Goal: Task Accomplishment & Management: Manage account settings

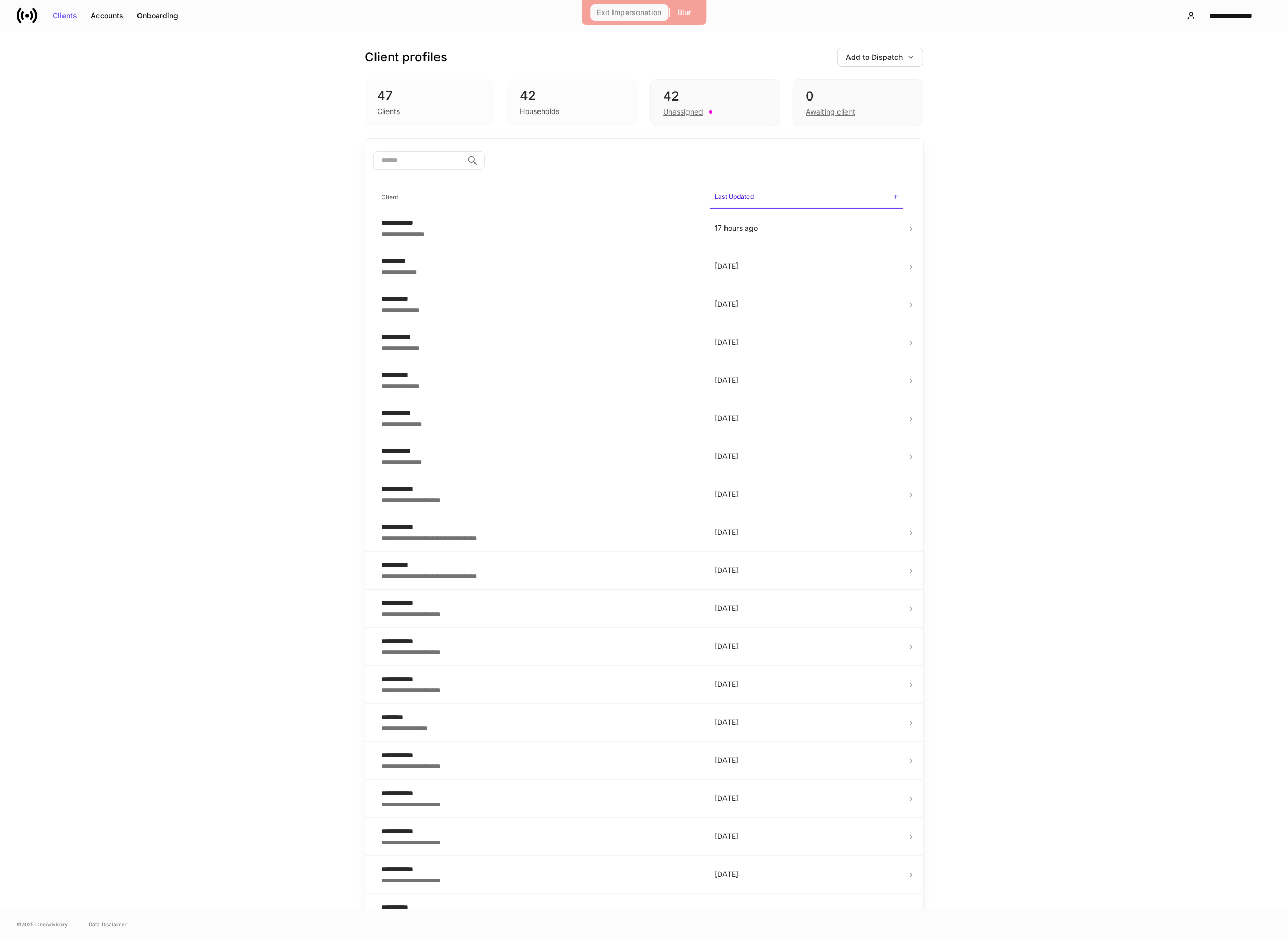
click at [622, 10] on div "Exit Impersonation" at bounding box center [629, 12] width 65 height 7
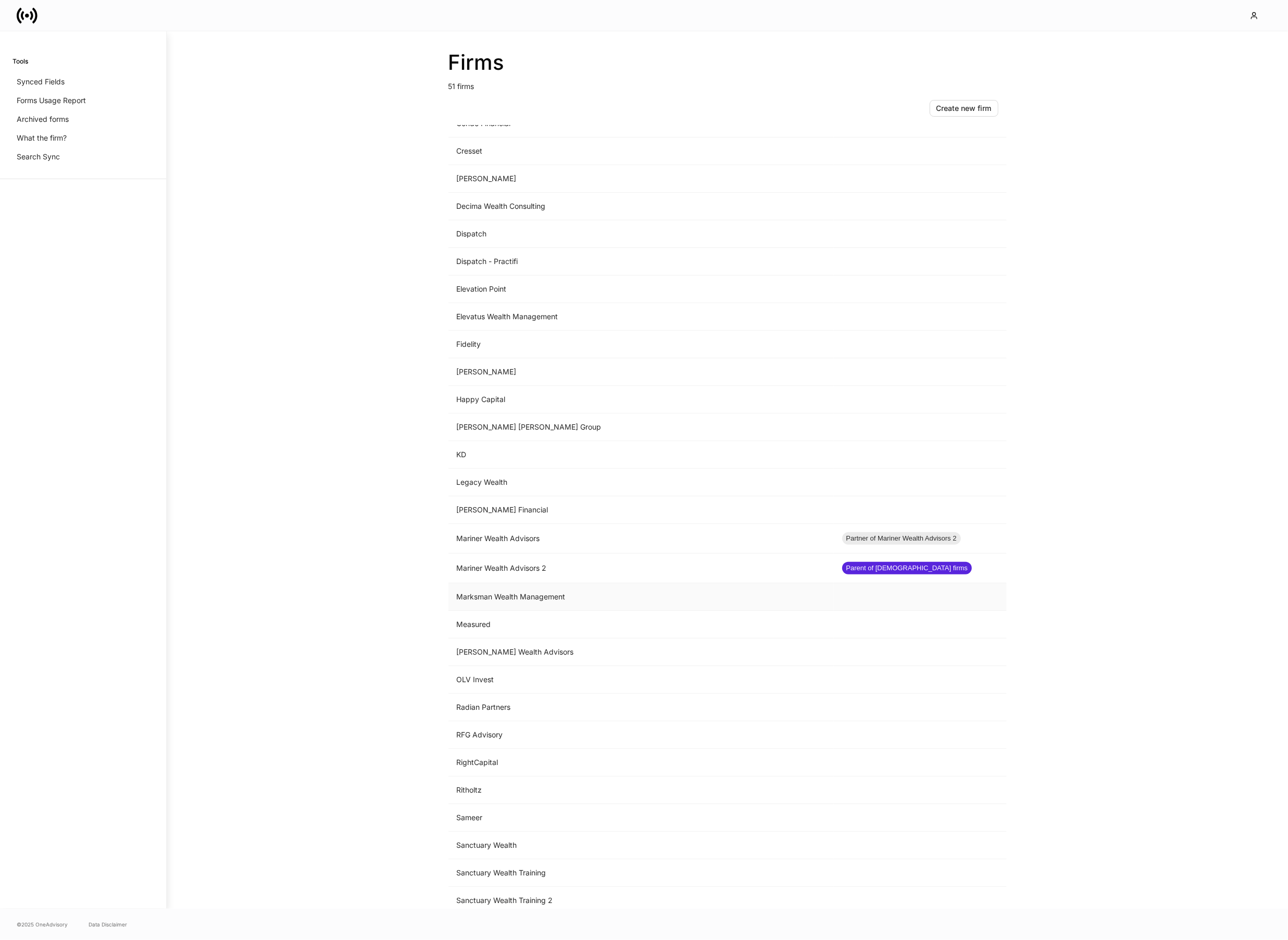
scroll to position [488, 0]
click at [570, 235] on td "Dispatch" at bounding box center [642, 234] width 386 height 28
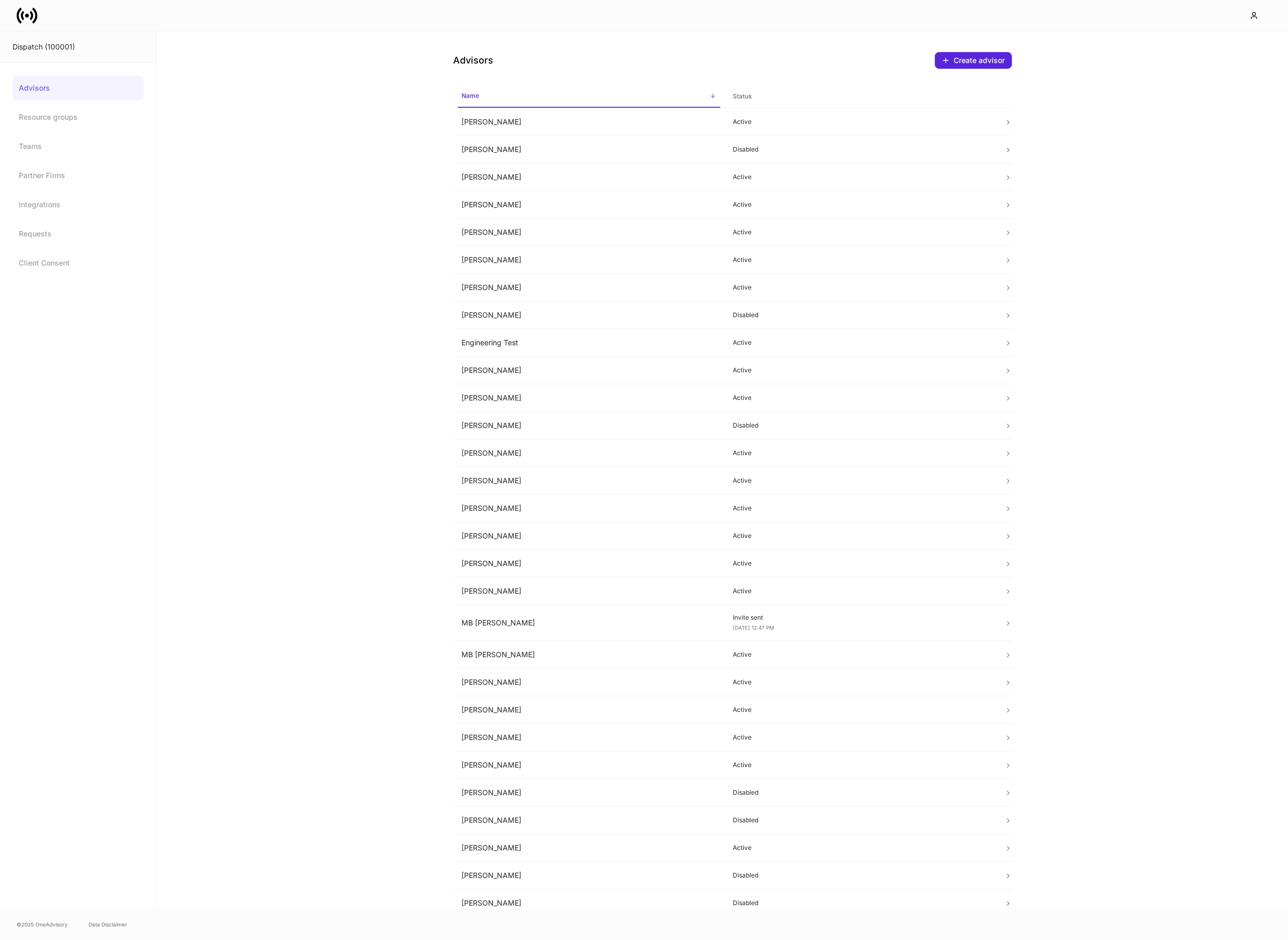
click at [63, 91] on link "Advisors" at bounding box center [78, 88] width 131 height 25
click at [61, 179] on link "Partner Firms" at bounding box center [78, 175] width 131 height 25
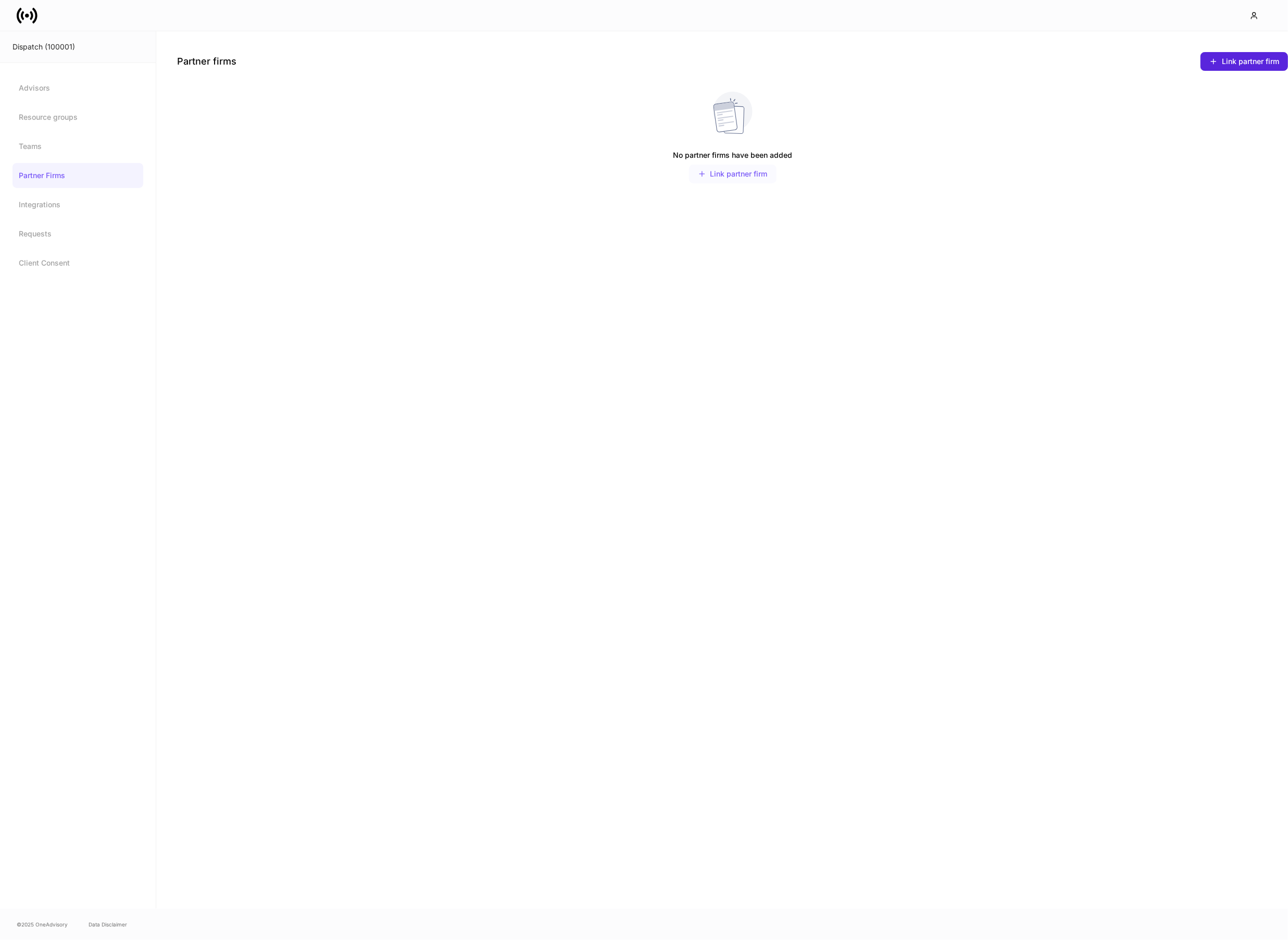
click at [722, 172] on div "Link partner firm" at bounding box center [733, 173] width 70 height 8
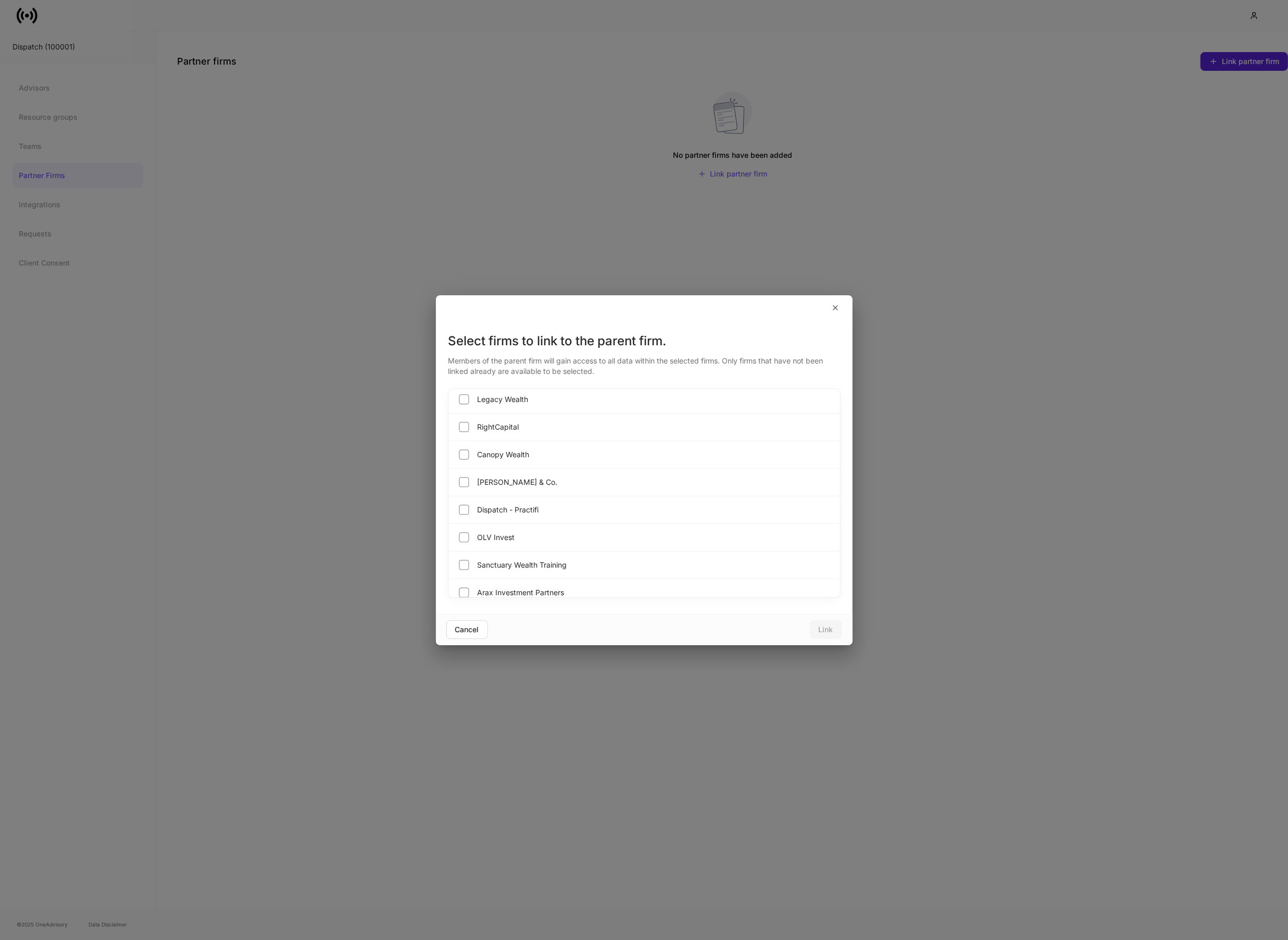
scroll to position [648, 0]
click at [562, 476] on div "Bartlett & Co." at bounding box center [644, 473] width 392 height 28
click at [835, 310] on icon "button" at bounding box center [835, 308] width 8 height 8
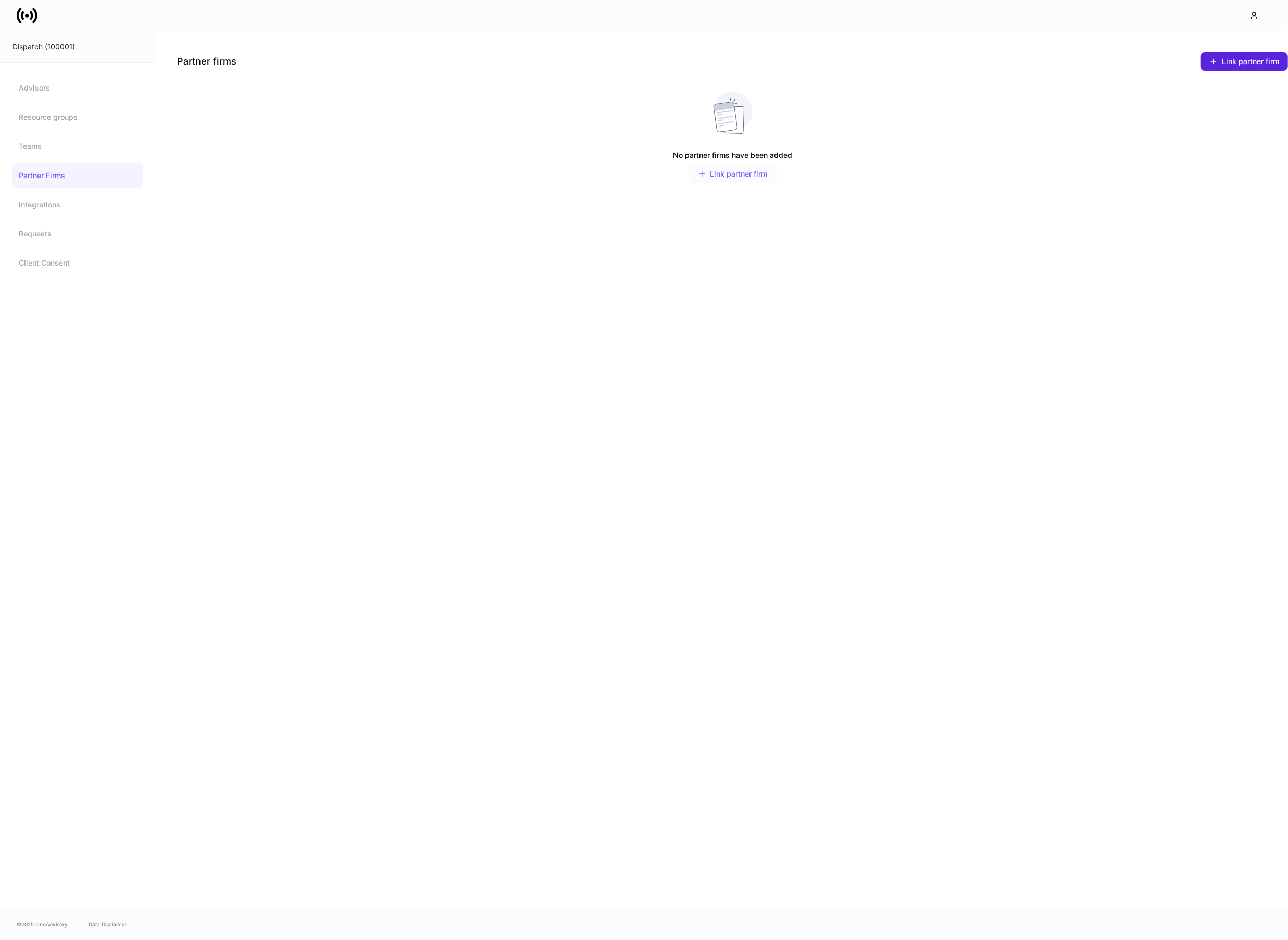
click at [744, 170] on div "Link partner firm" at bounding box center [733, 173] width 70 height 8
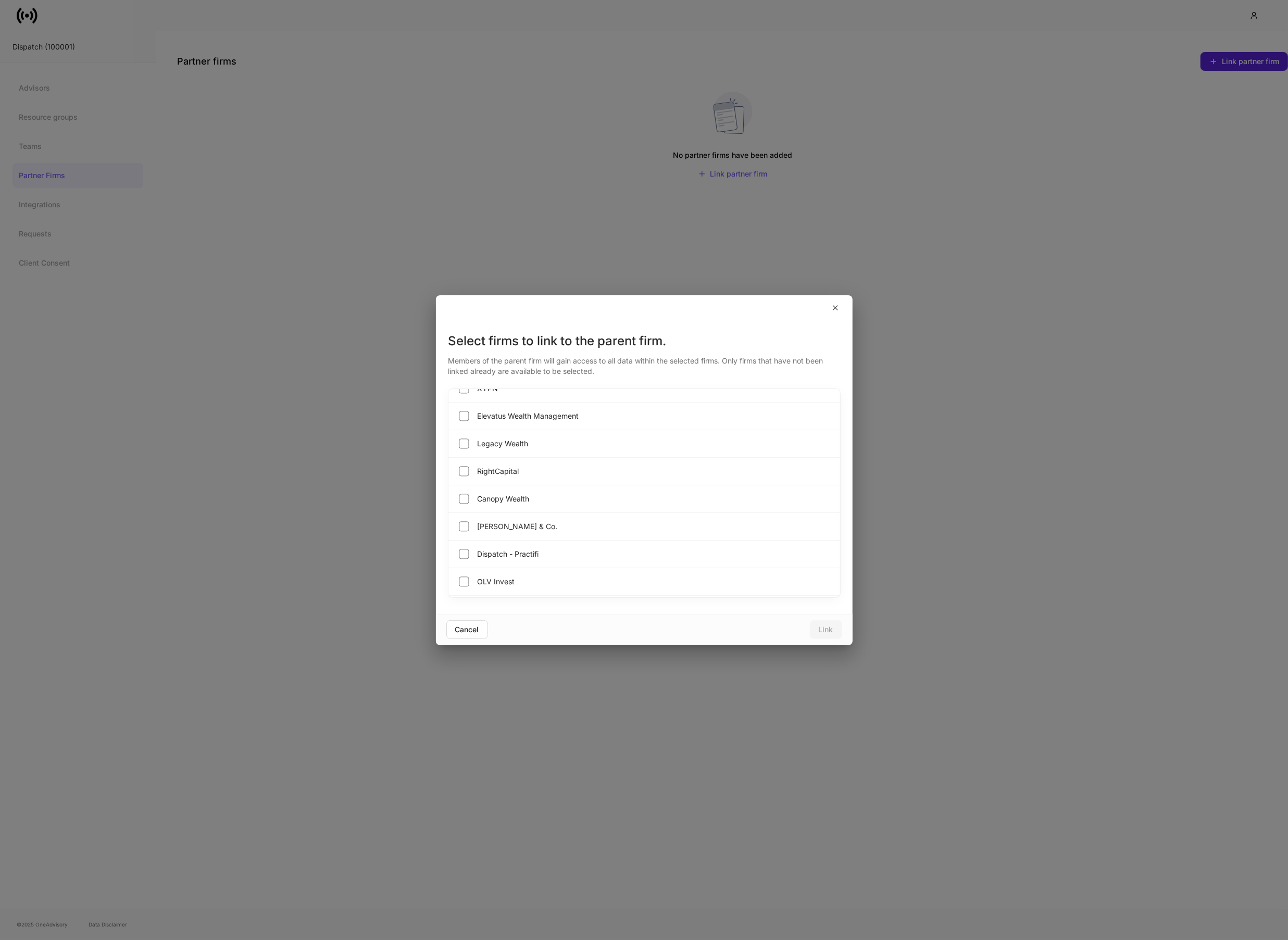
scroll to position [606, 0]
click at [569, 540] on div "Dispatch - Practifi" at bounding box center [644, 541] width 392 height 28
click at [830, 629] on div "Link" at bounding box center [826, 629] width 14 height 7
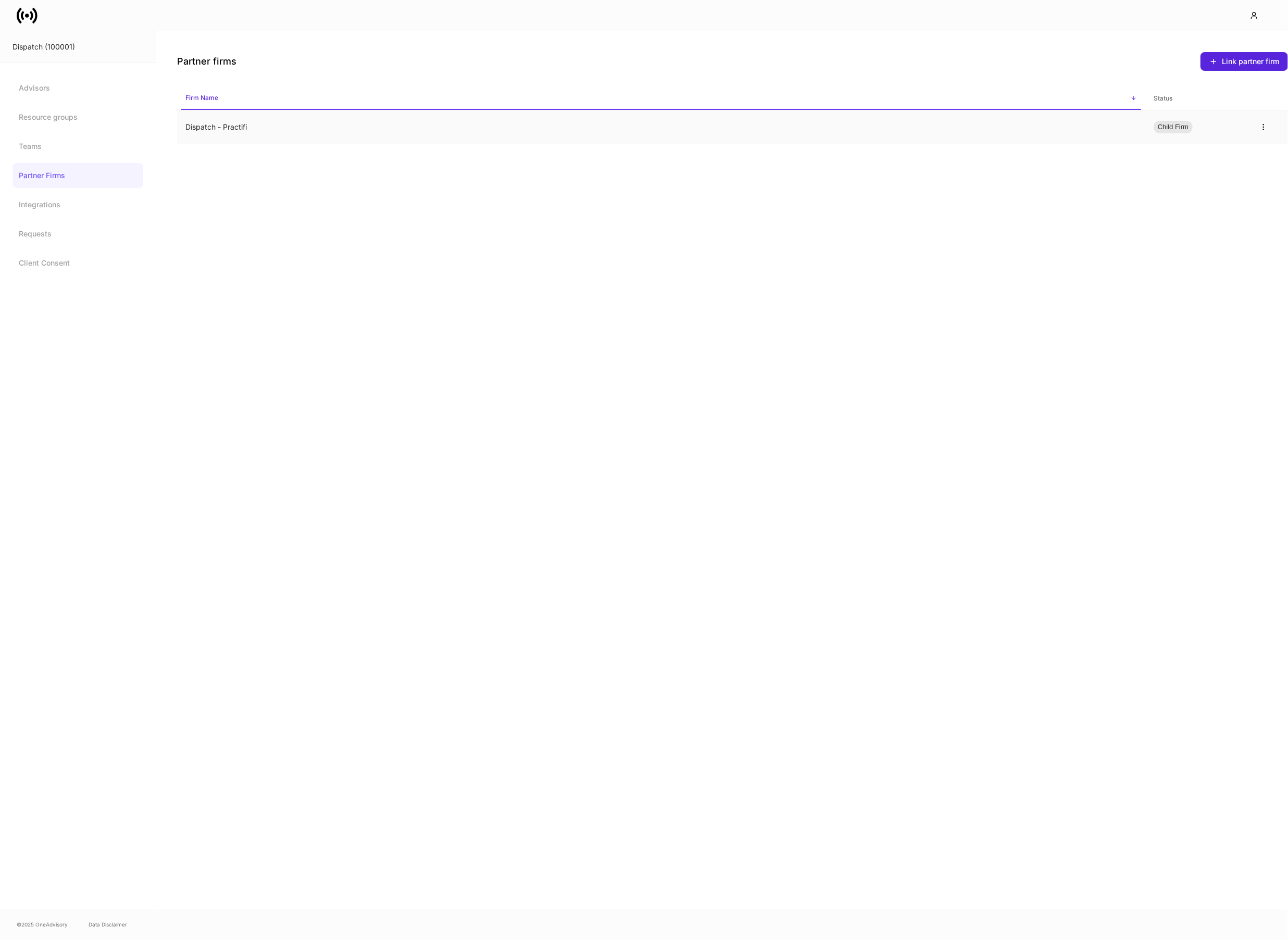
click at [222, 134] on td "Dispatch - Practifi" at bounding box center [661, 127] width 969 height 34
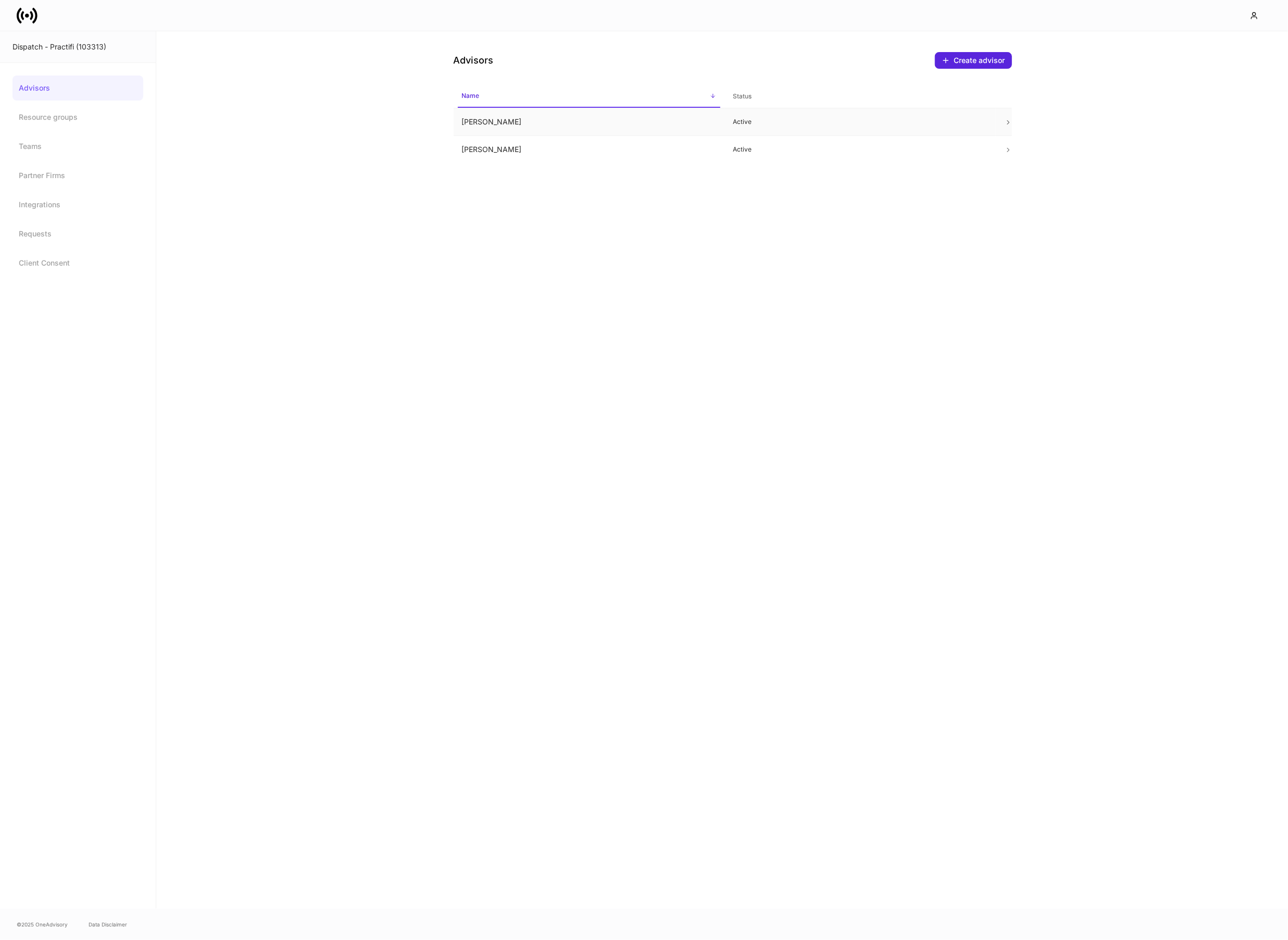
click at [552, 124] on td "James Eichberger" at bounding box center [589, 122] width 271 height 28
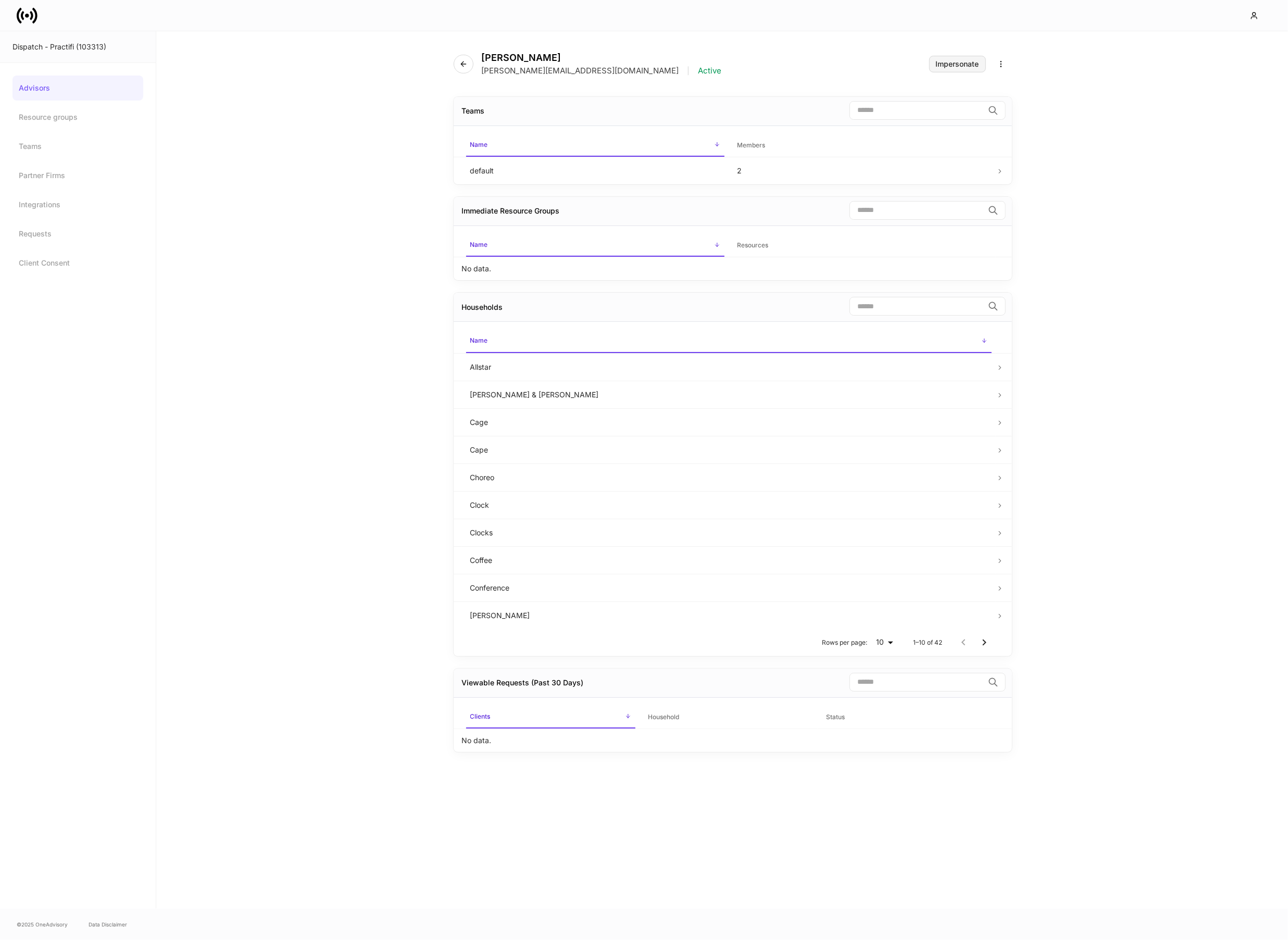
click at [952, 56] on button "Impersonate" at bounding box center [958, 64] width 57 height 17
click at [33, 22] on icon at bounding box center [34, 15] width 5 height 15
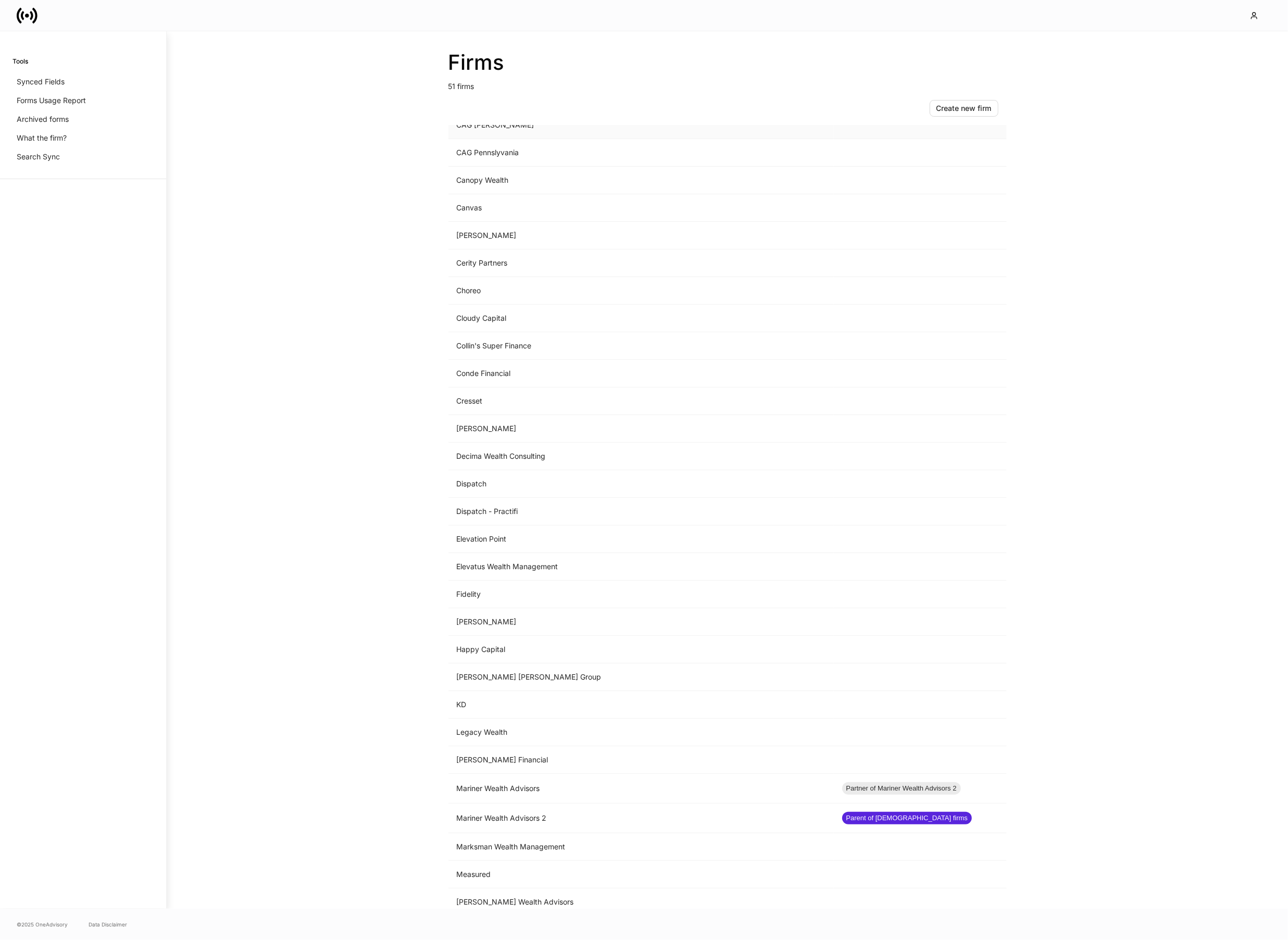
scroll to position [254, 0]
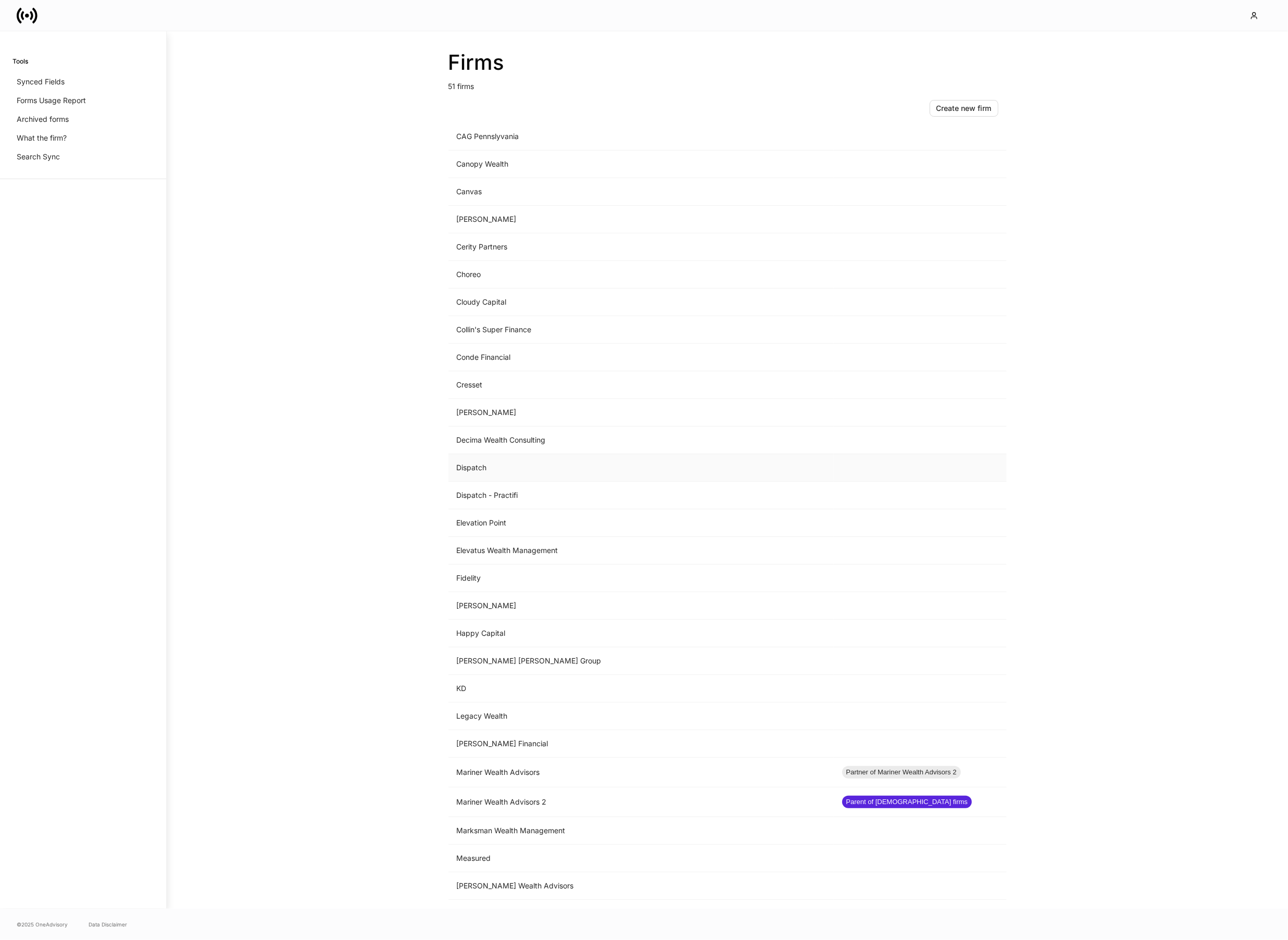
click at [533, 471] on td "Dispatch" at bounding box center [642, 468] width 386 height 28
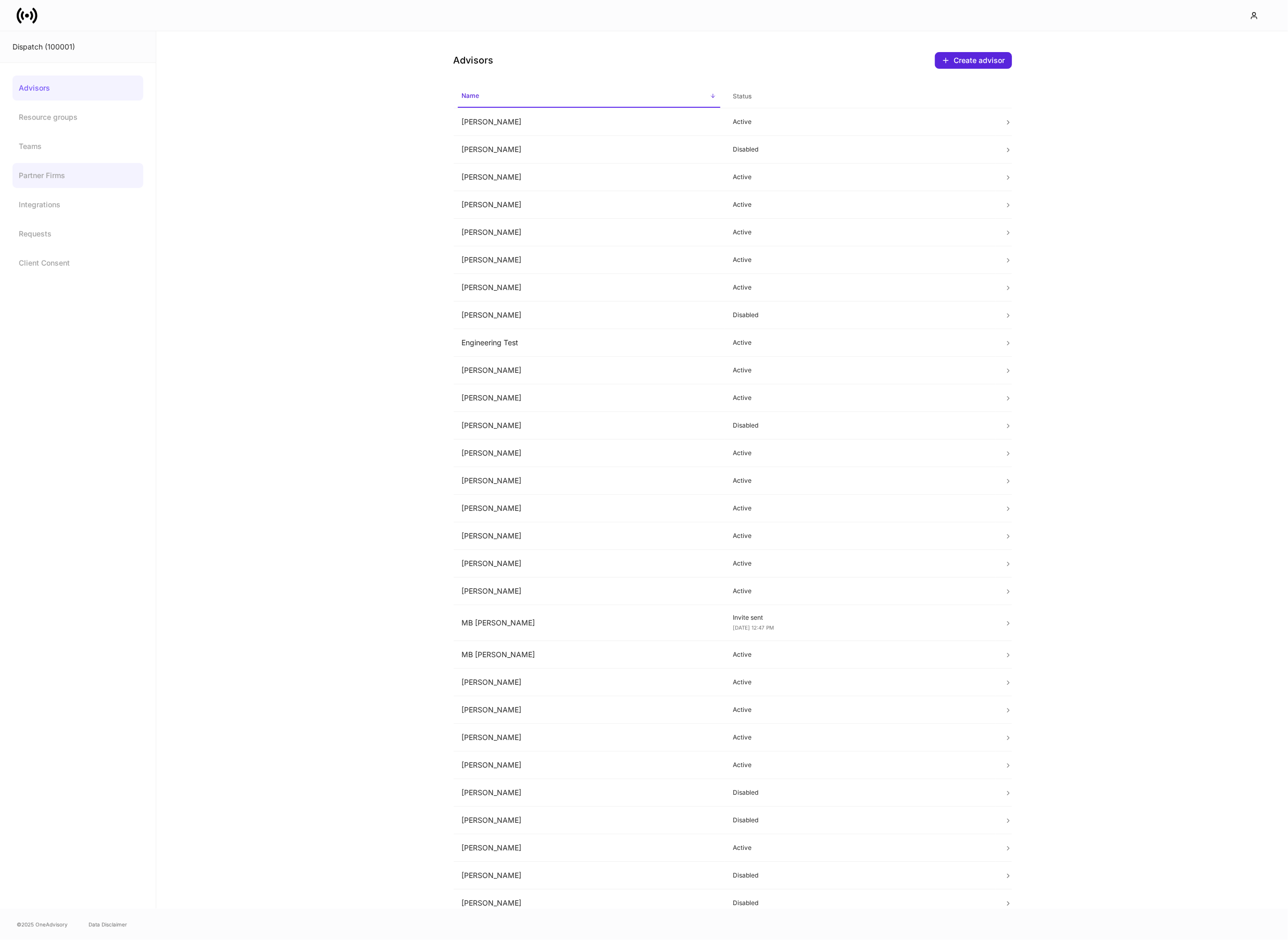
click at [62, 177] on link "Partner Firms" at bounding box center [78, 175] width 131 height 25
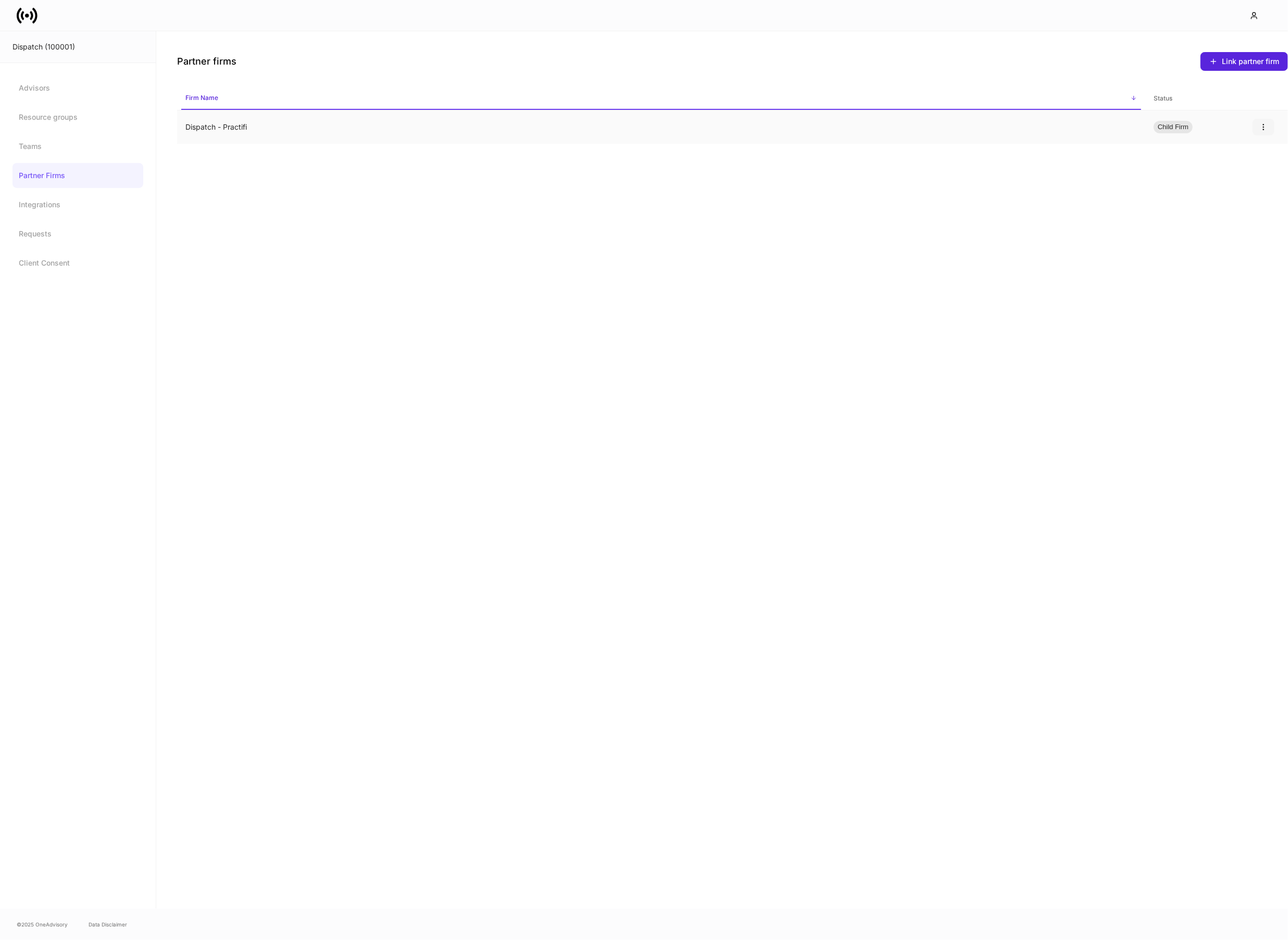
click at [1266, 125] on icon "button" at bounding box center [1263, 126] width 8 height 8
click at [1252, 152] on p "Unlink" at bounding box center [1256, 152] width 21 height 10
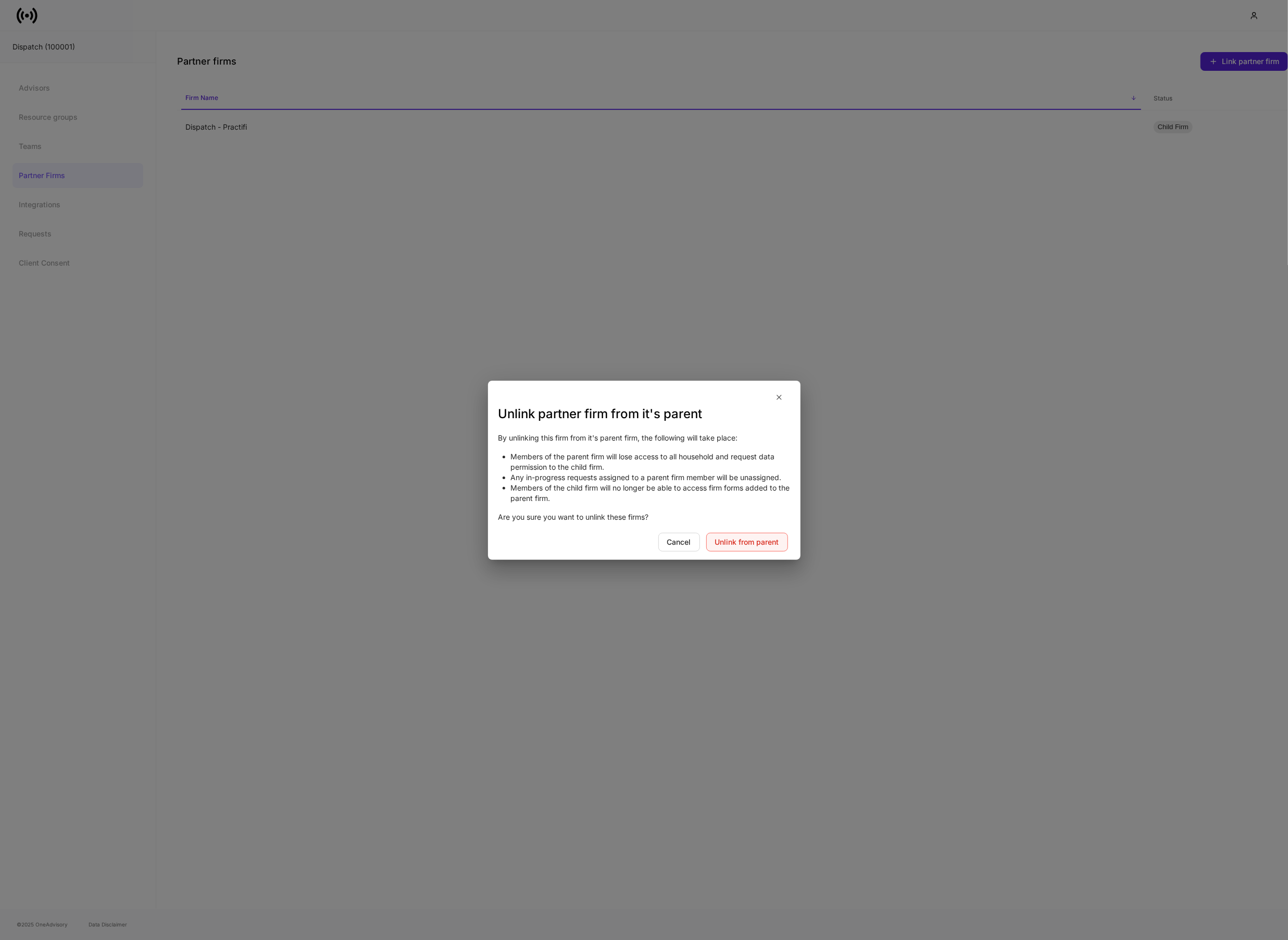
click at [744, 538] on div "Unlink from parent" at bounding box center [747, 542] width 64 height 7
click at [768, 365] on div "Unlink partner firm from it's parent By unlinking this firm from it's parent fi…" at bounding box center [644, 470] width 1288 height 940
click at [777, 397] on icon "button" at bounding box center [779, 397] width 8 height 8
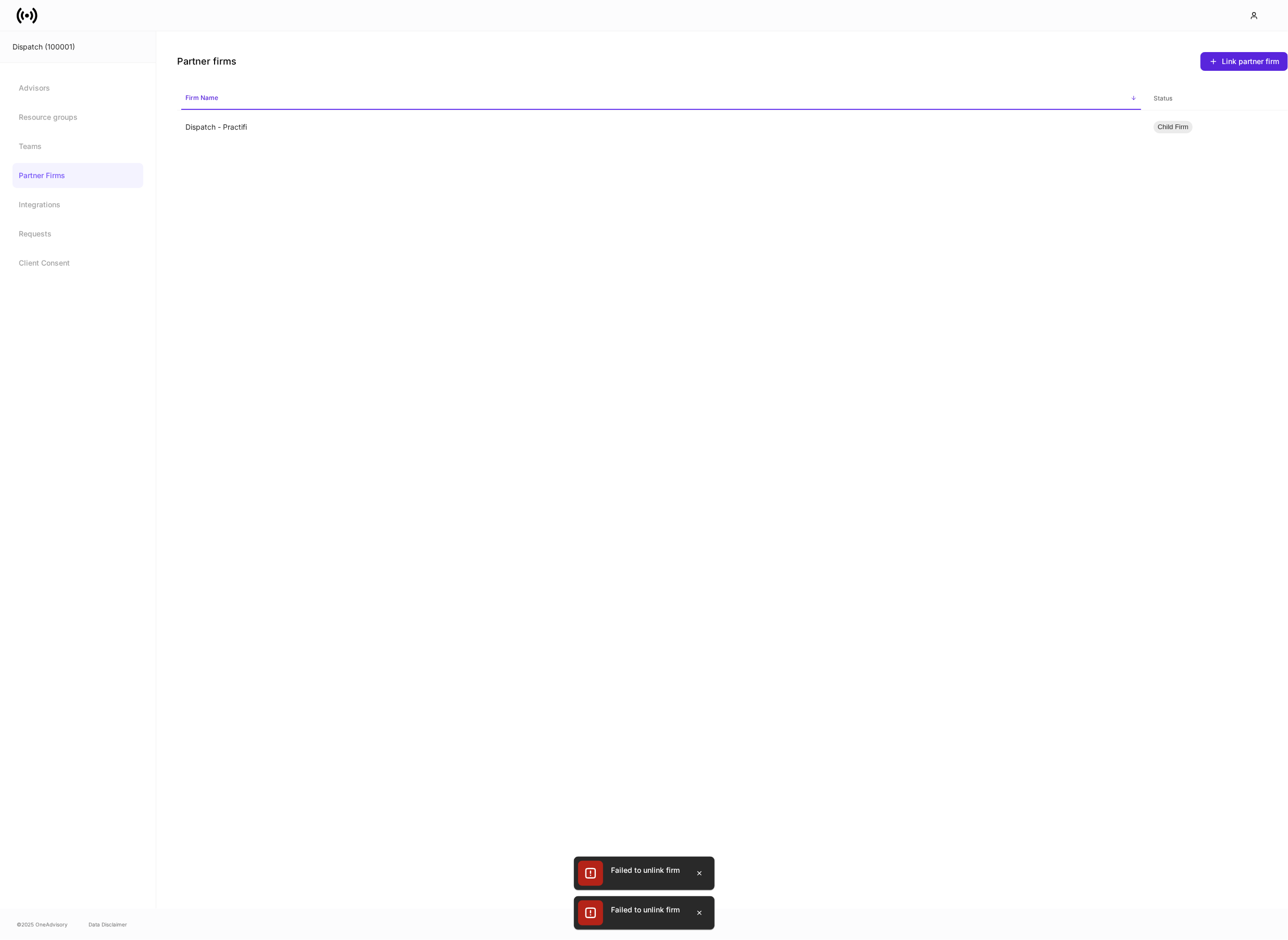
click at [92, 179] on link "Partner Firms" at bounding box center [78, 175] width 131 height 25
click at [44, 96] on link "Advisors" at bounding box center [78, 88] width 131 height 25
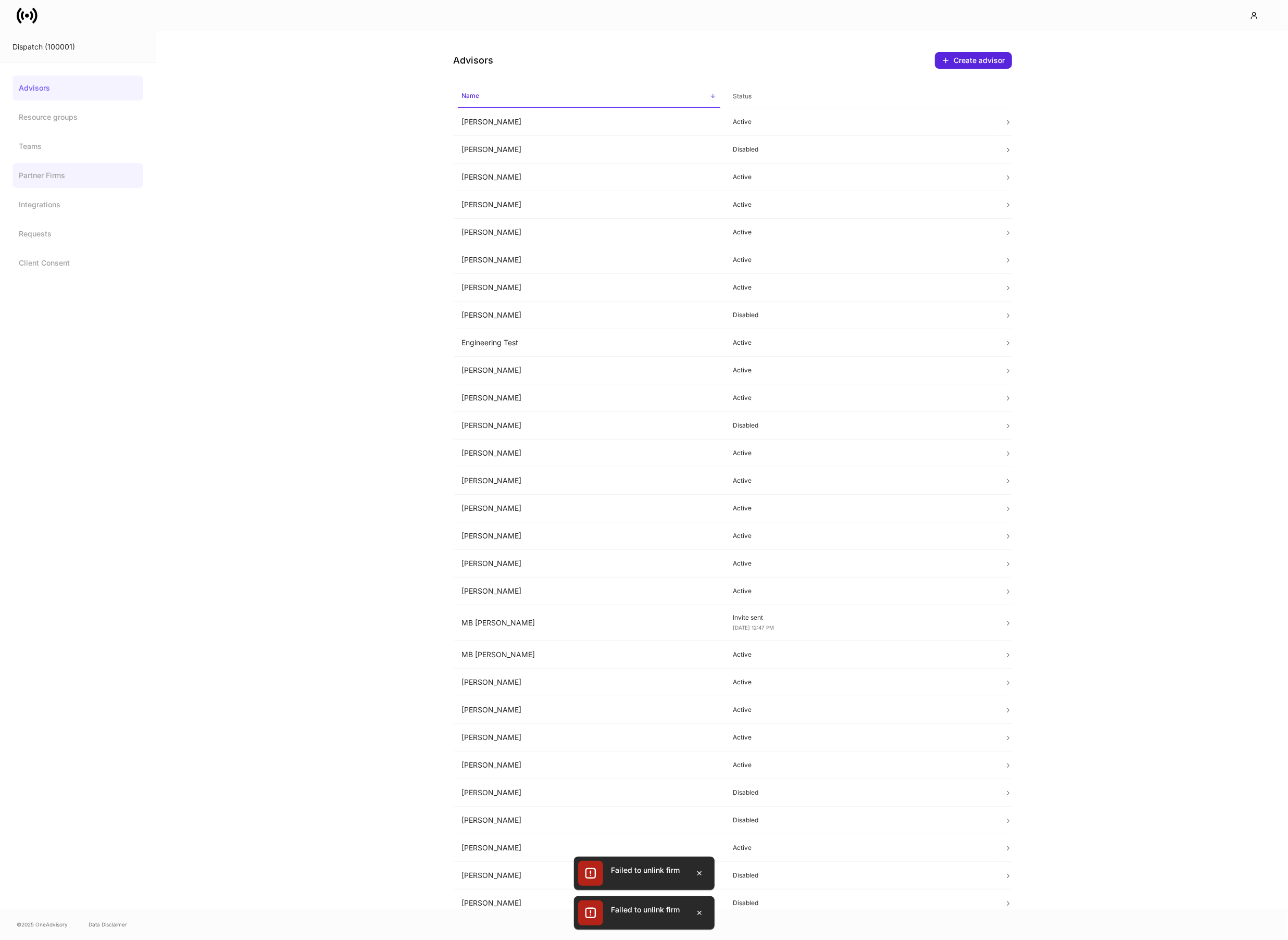
click at [33, 175] on link "Partner Firms" at bounding box center [78, 175] width 131 height 25
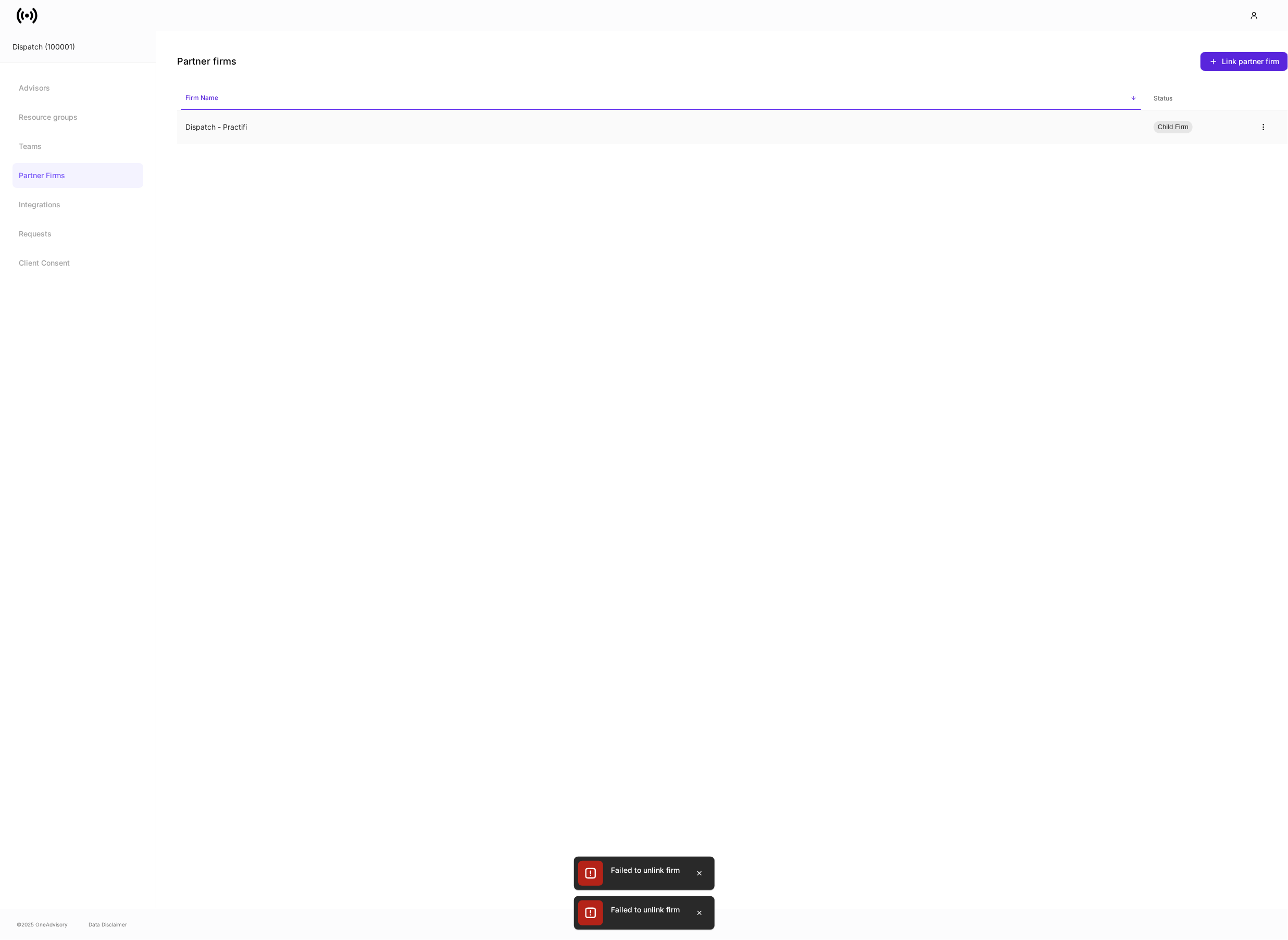
click at [251, 122] on td "Dispatch - Practifi" at bounding box center [661, 127] width 969 height 34
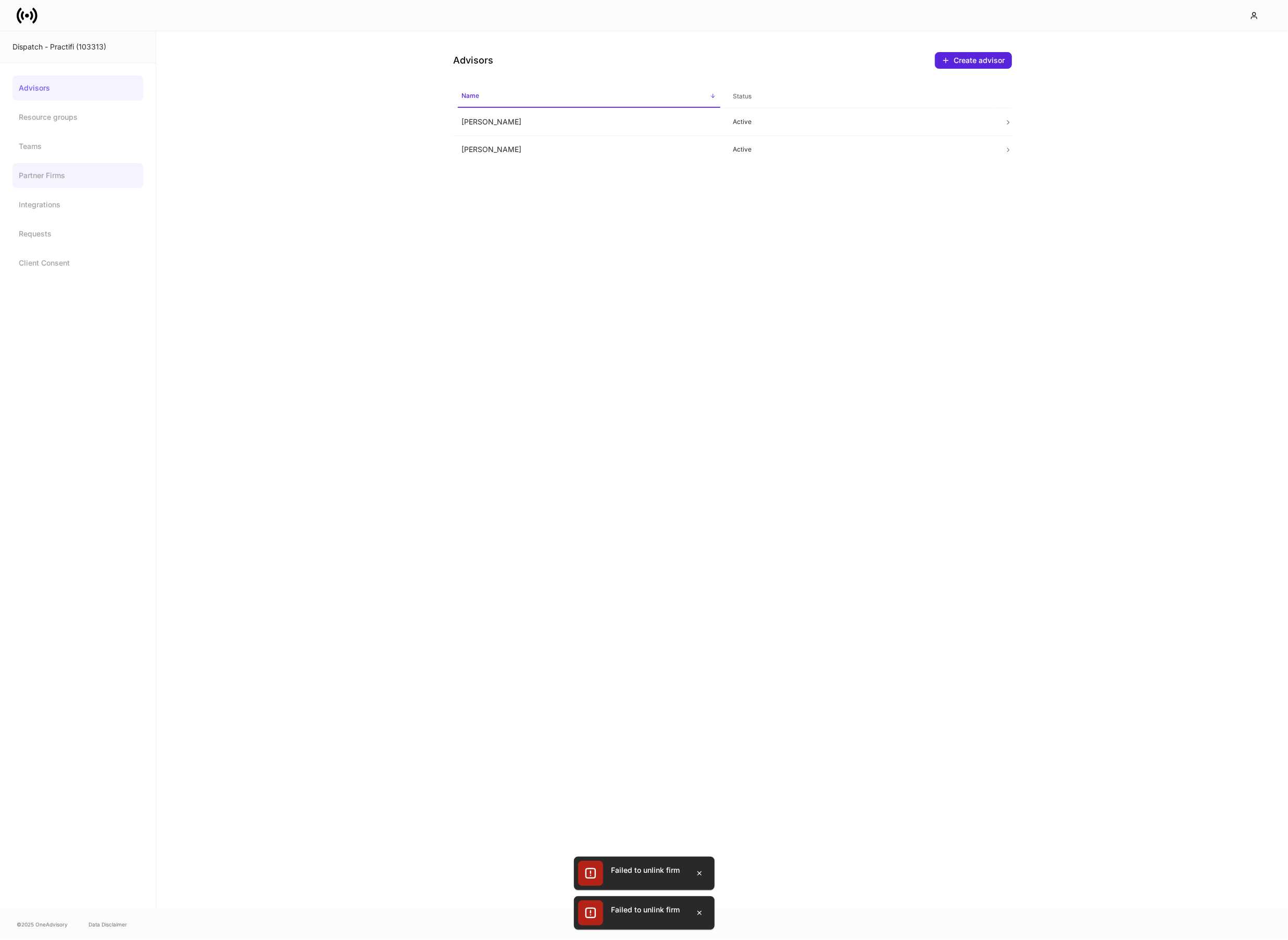
click at [90, 163] on link "Partner Firms" at bounding box center [78, 175] width 131 height 25
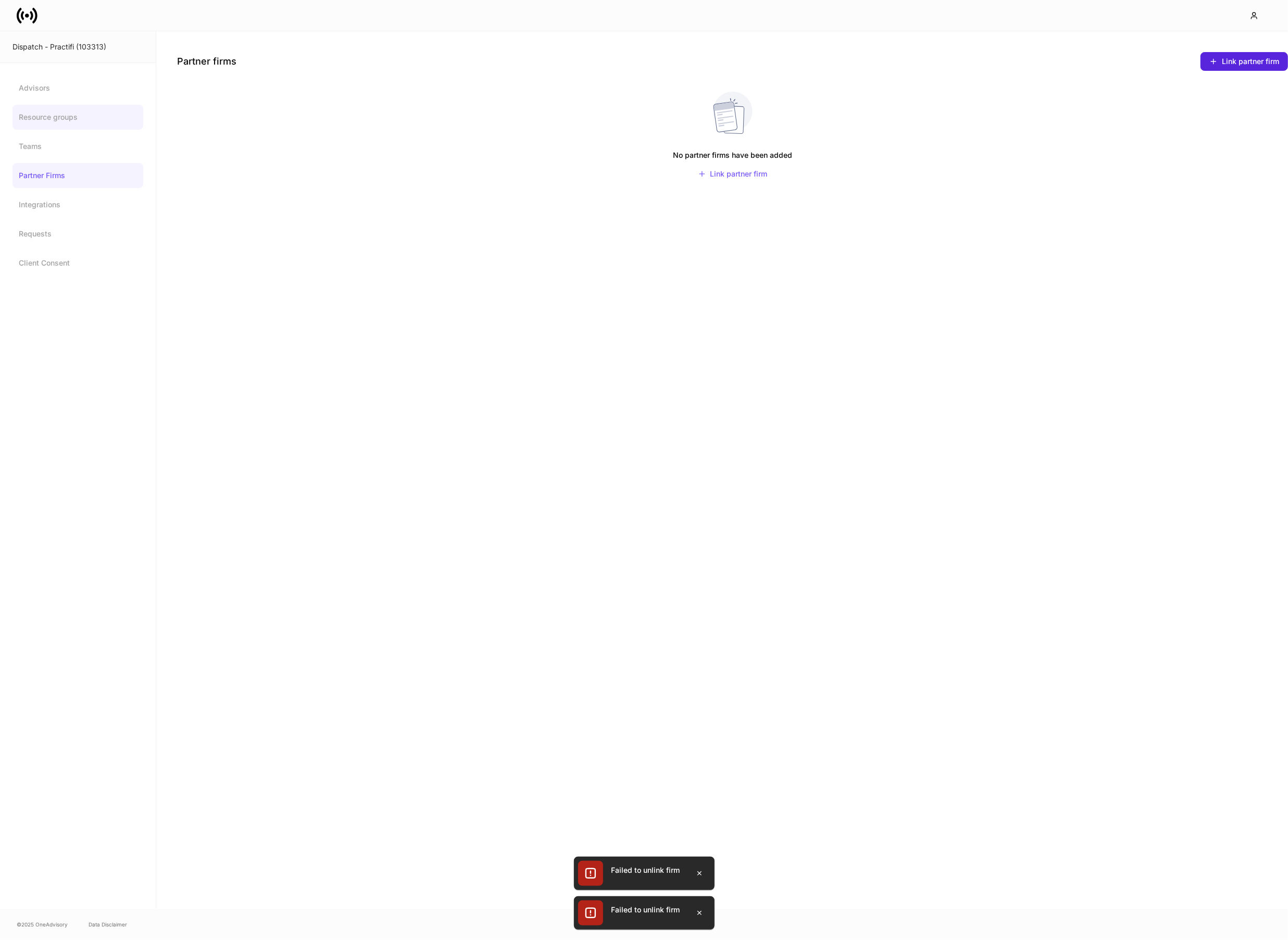
click at [77, 112] on link "Resource groups" at bounding box center [78, 117] width 131 height 25
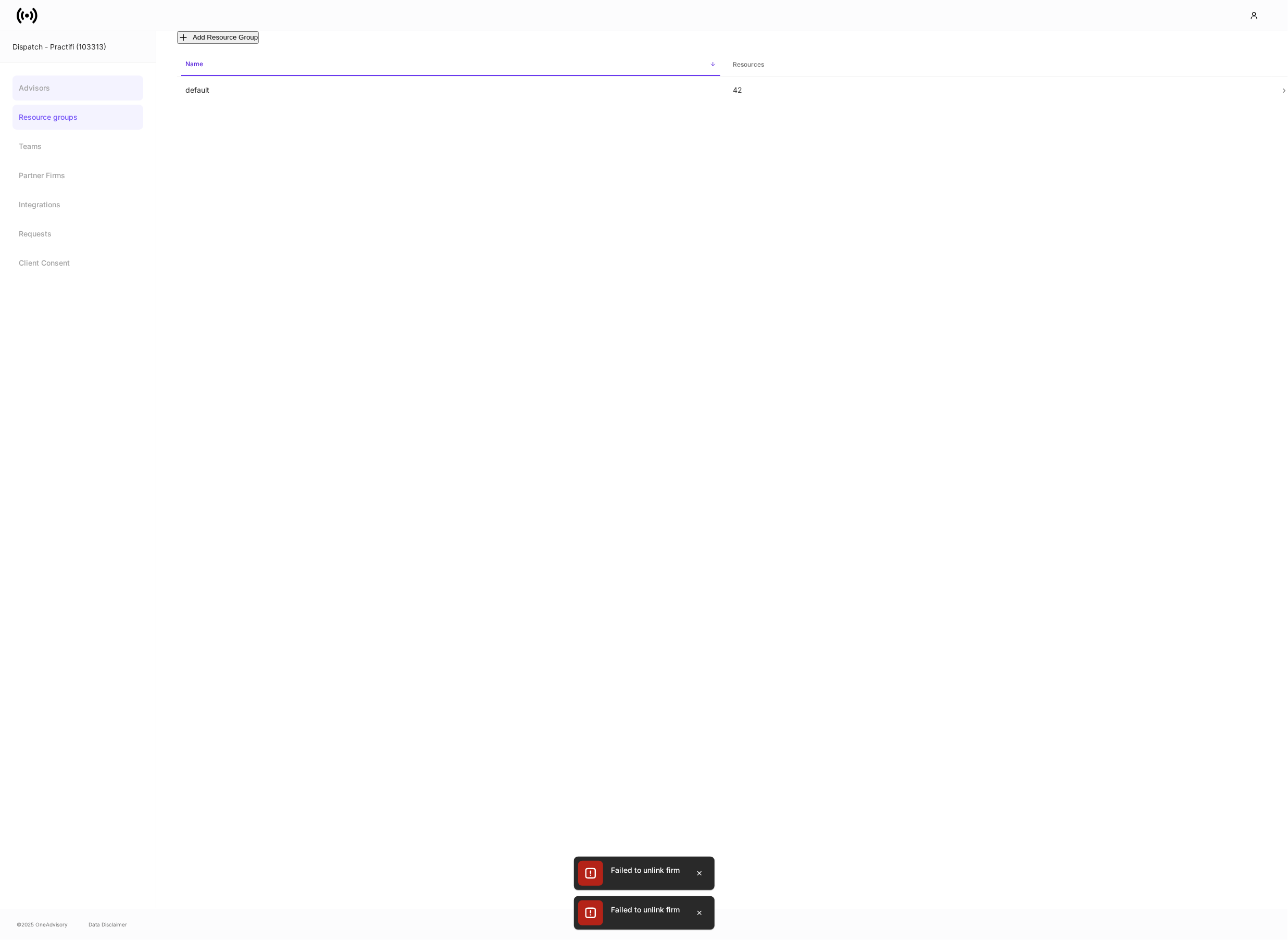
click at [74, 91] on link "Advisors" at bounding box center [78, 88] width 131 height 25
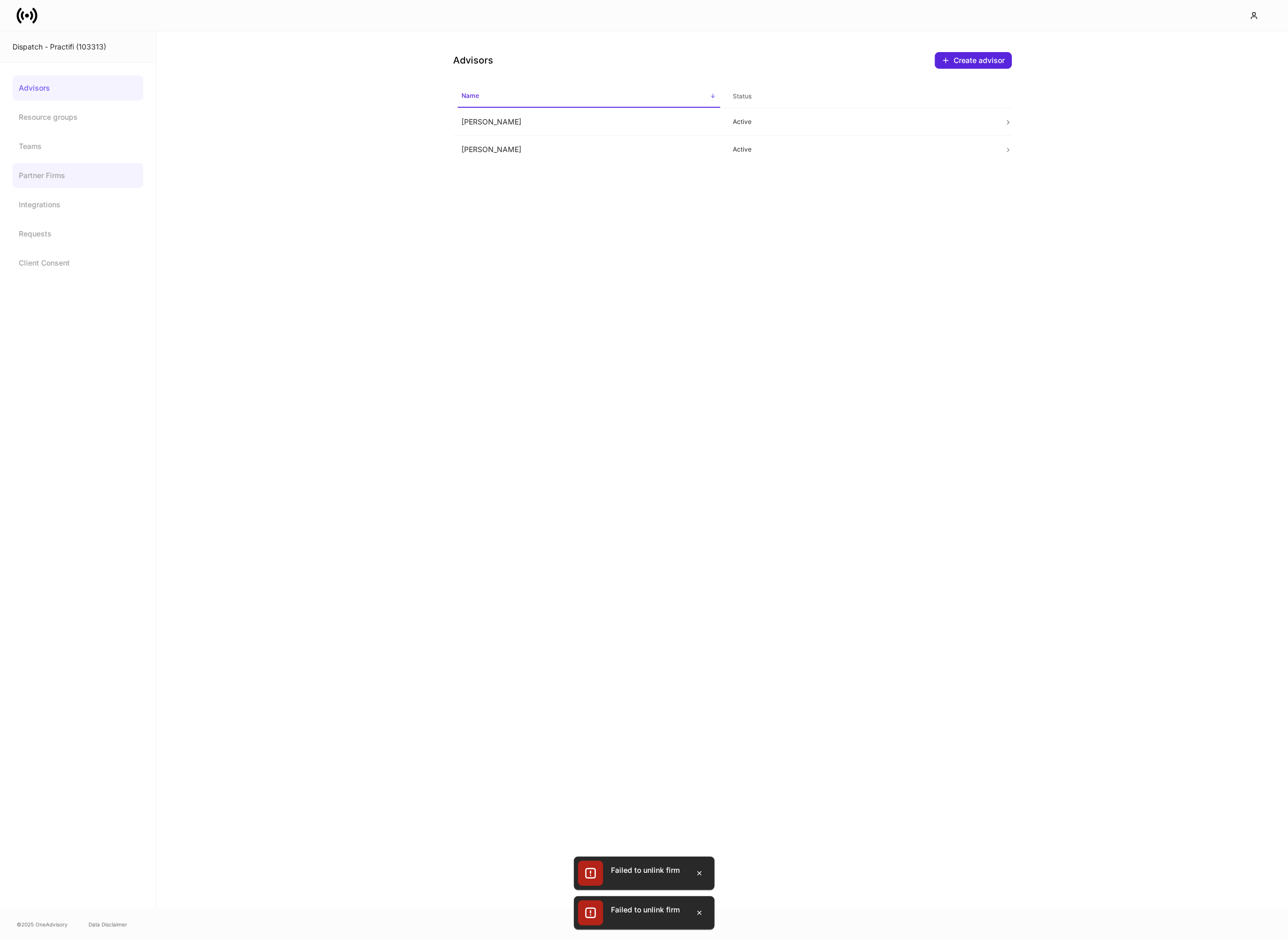
click at [47, 177] on link "Partner Firms" at bounding box center [78, 175] width 131 height 25
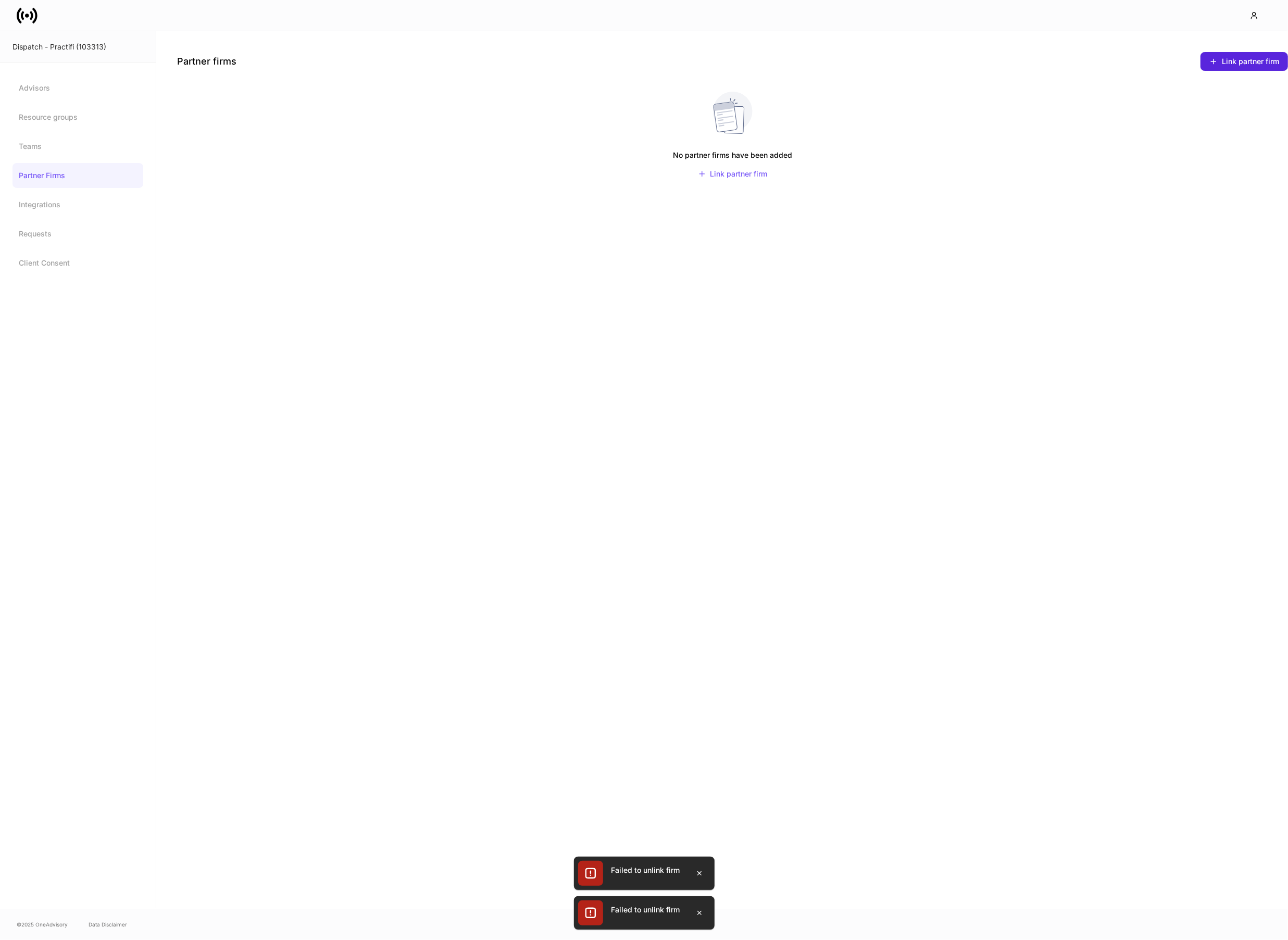
click at [32, 44] on div "Dispatch - Practifi (103313)" at bounding box center [78, 46] width 131 height 10
click at [25, 10] on icon at bounding box center [27, 15] width 21 height 21
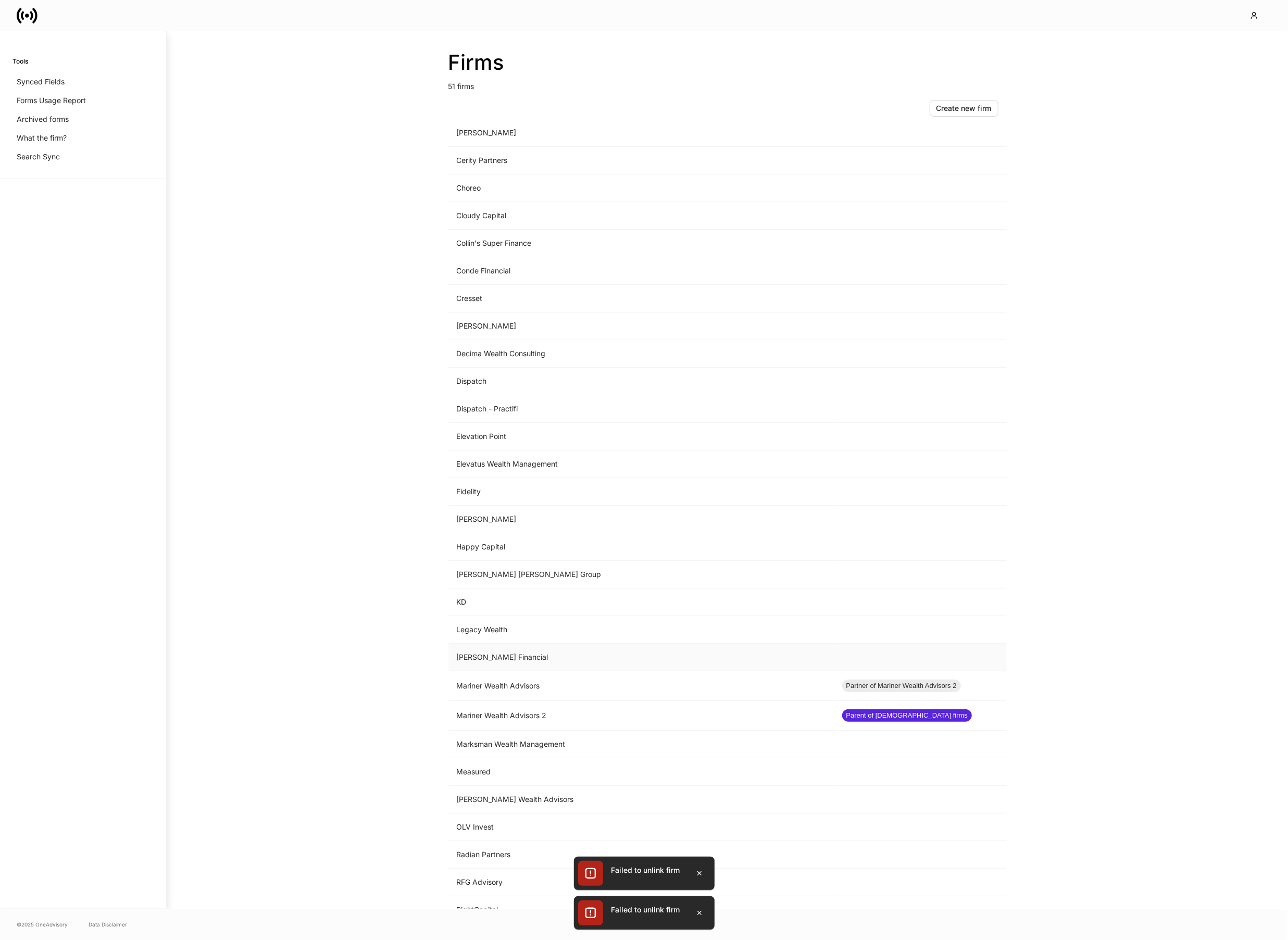
scroll to position [339, 0]
click at [504, 395] on td "Dispatch" at bounding box center [642, 383] width 386 height 28
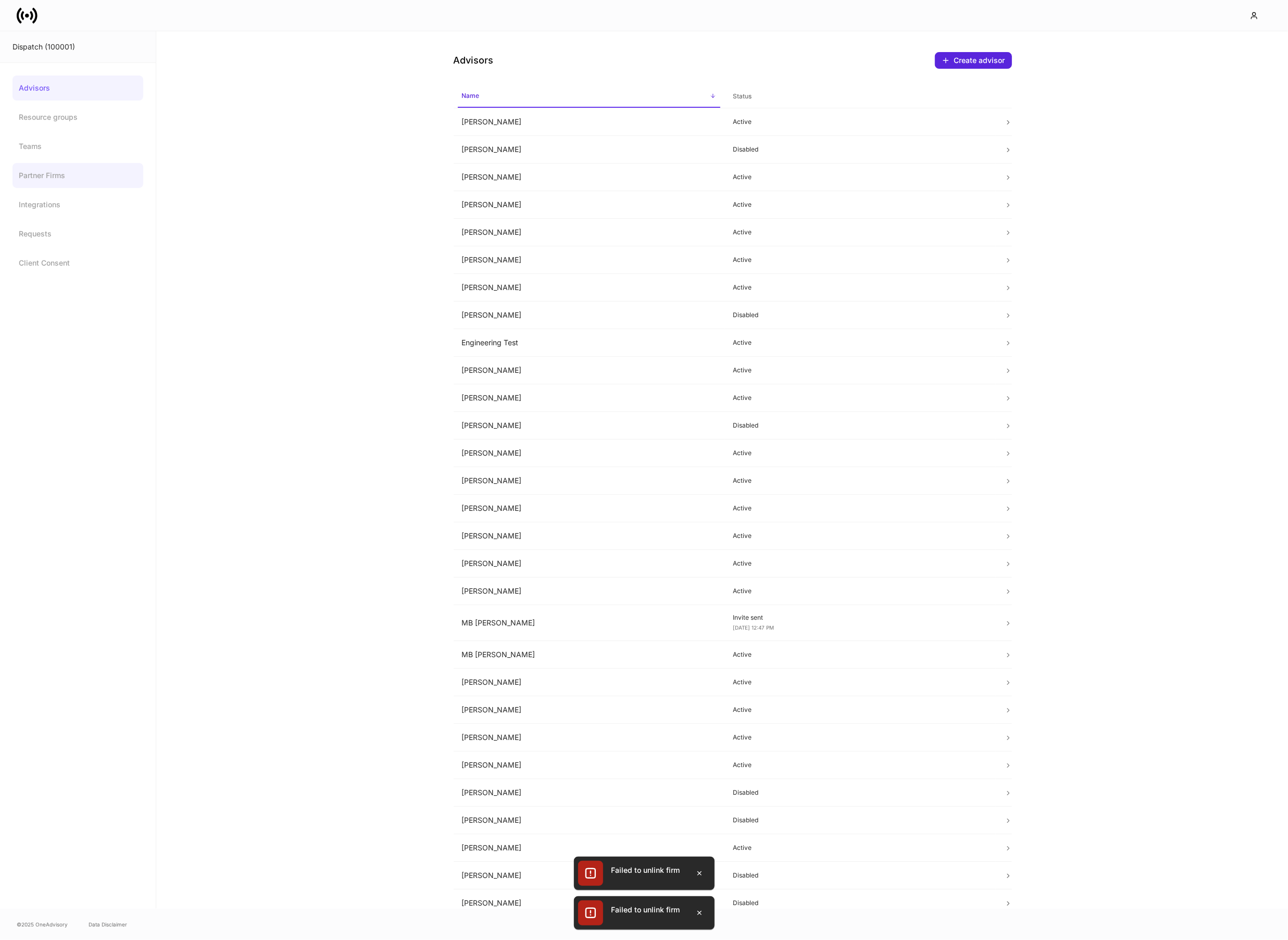
click at [81, 165] on link "Partner Firms" at bounding box center [78, 175] width 131 height 25
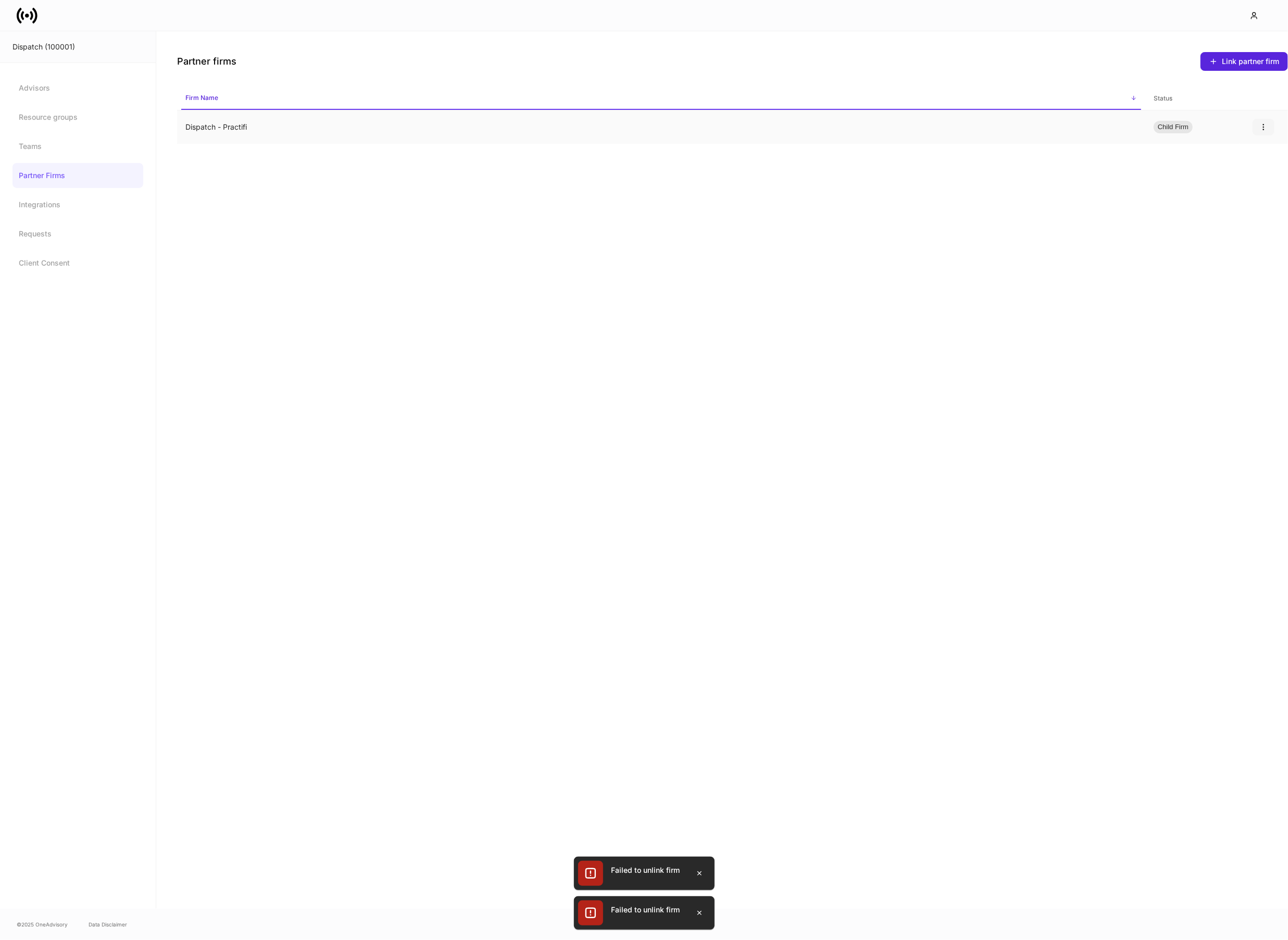
click at [1263, 125] on icon "button" at bounding box center [1263, 126] width 8 height 8
click at [1256, 152] on p "Unlink" at bounding box center [1256, 152] width 21 height 10
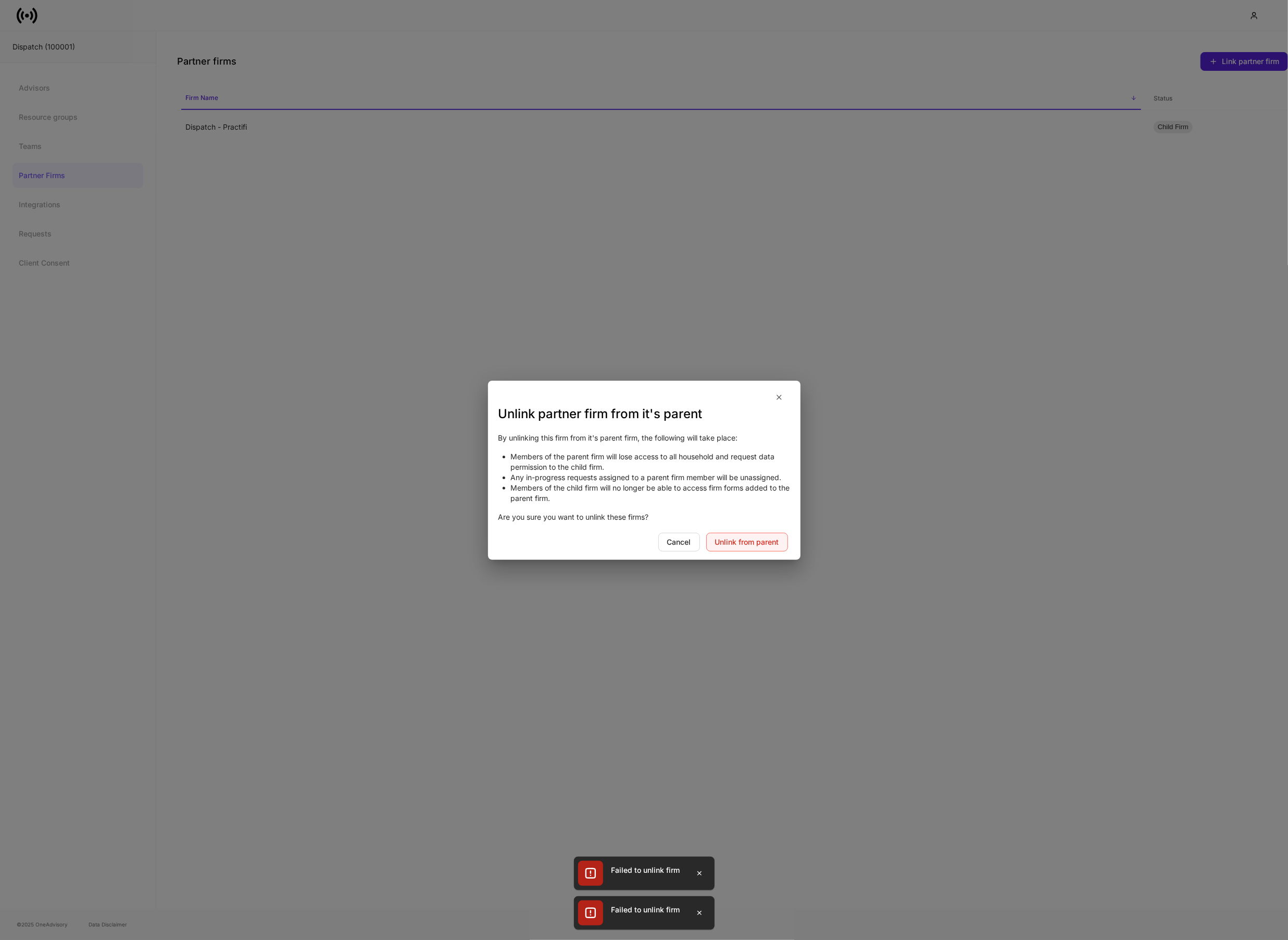
click at [747, 542] on div "Unlink from parent" at bounding box center [747, 542] width 64 height 7
click at [781, 394] on icon "button" at bounding box center [779, 397] width 8 height 8
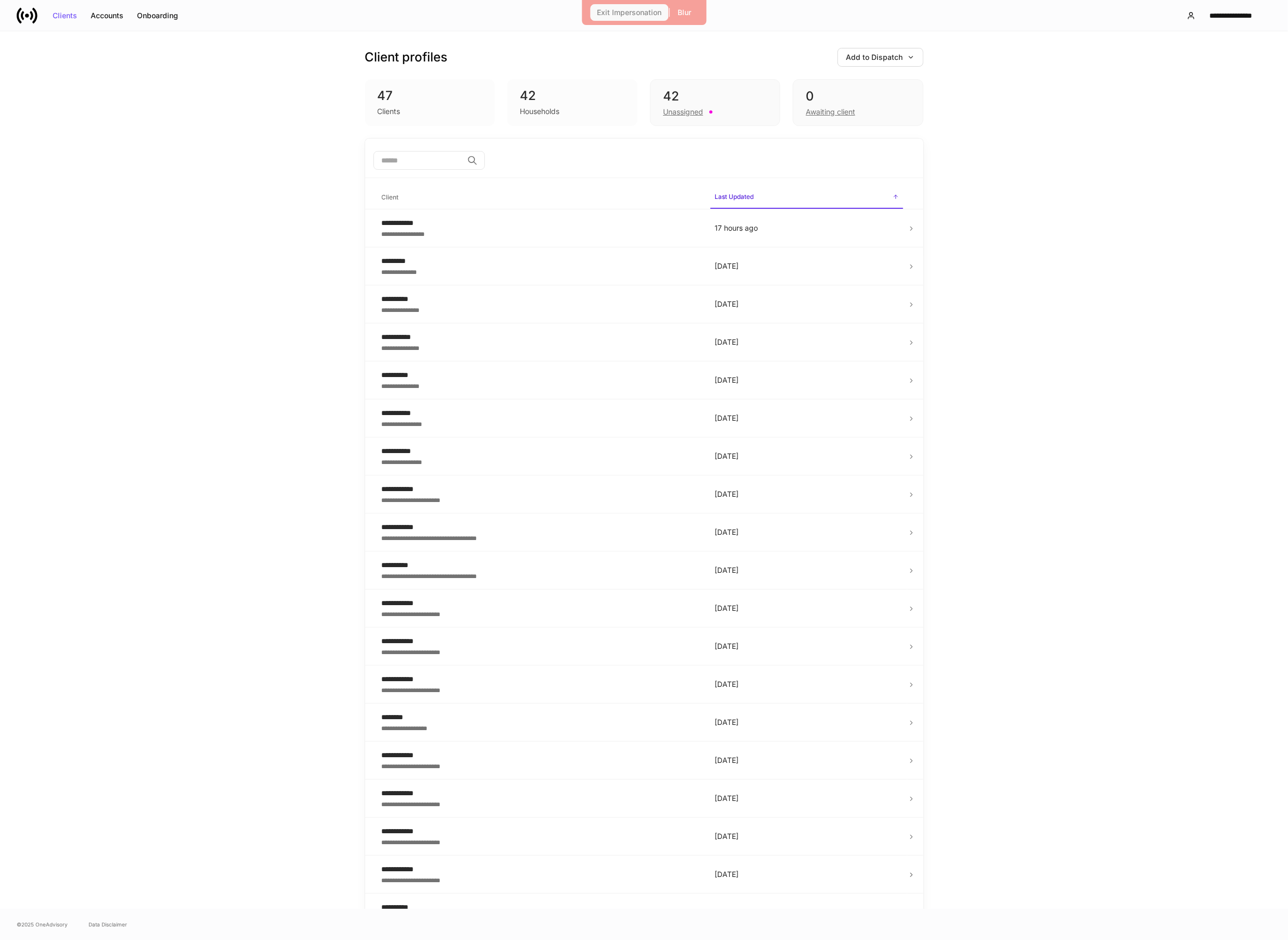
click at [627, 12] on div "Exit Impersonation" at bounding box center [629, 12] width 65 height 7
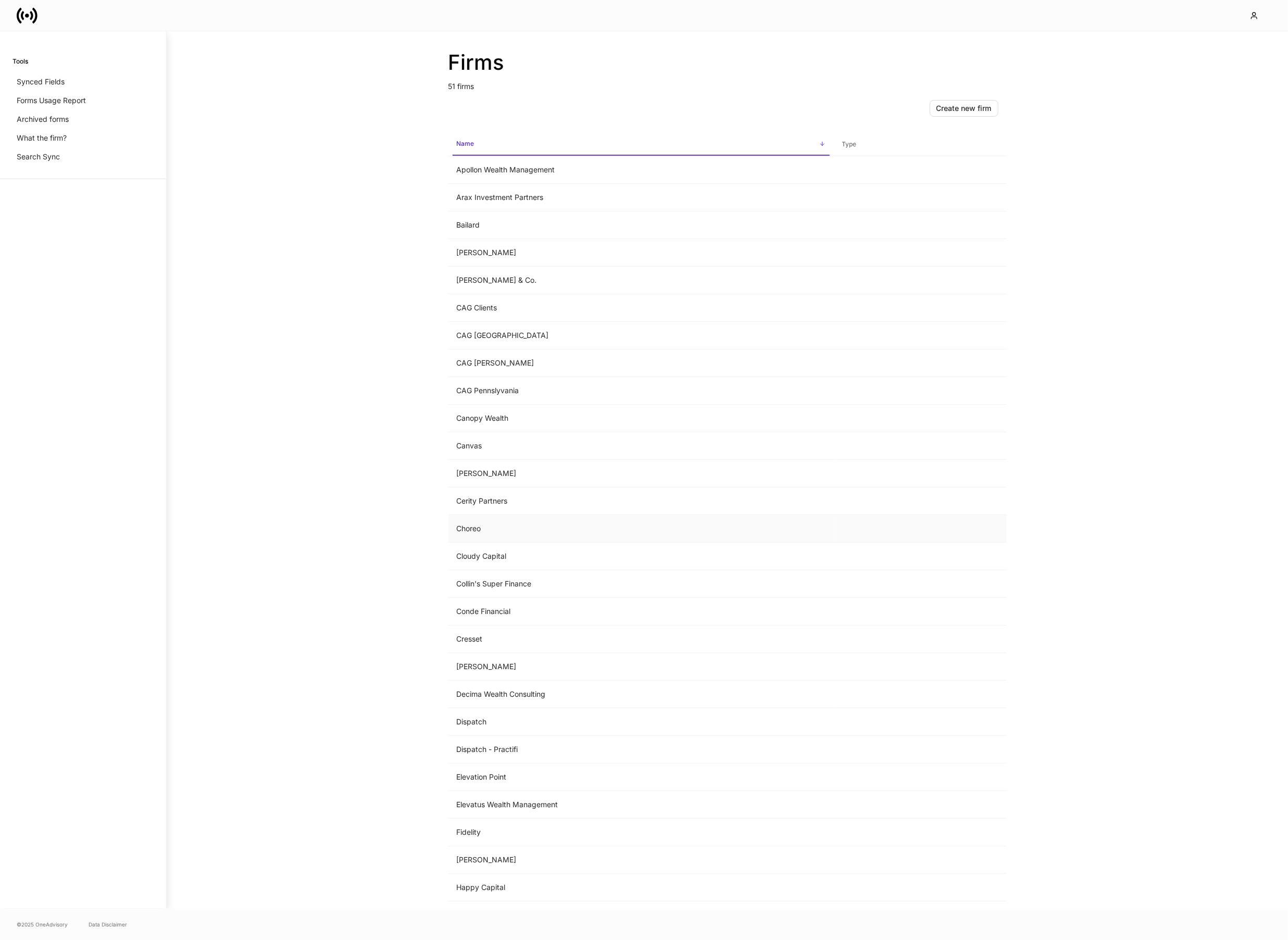
scroll to position [202, 0]
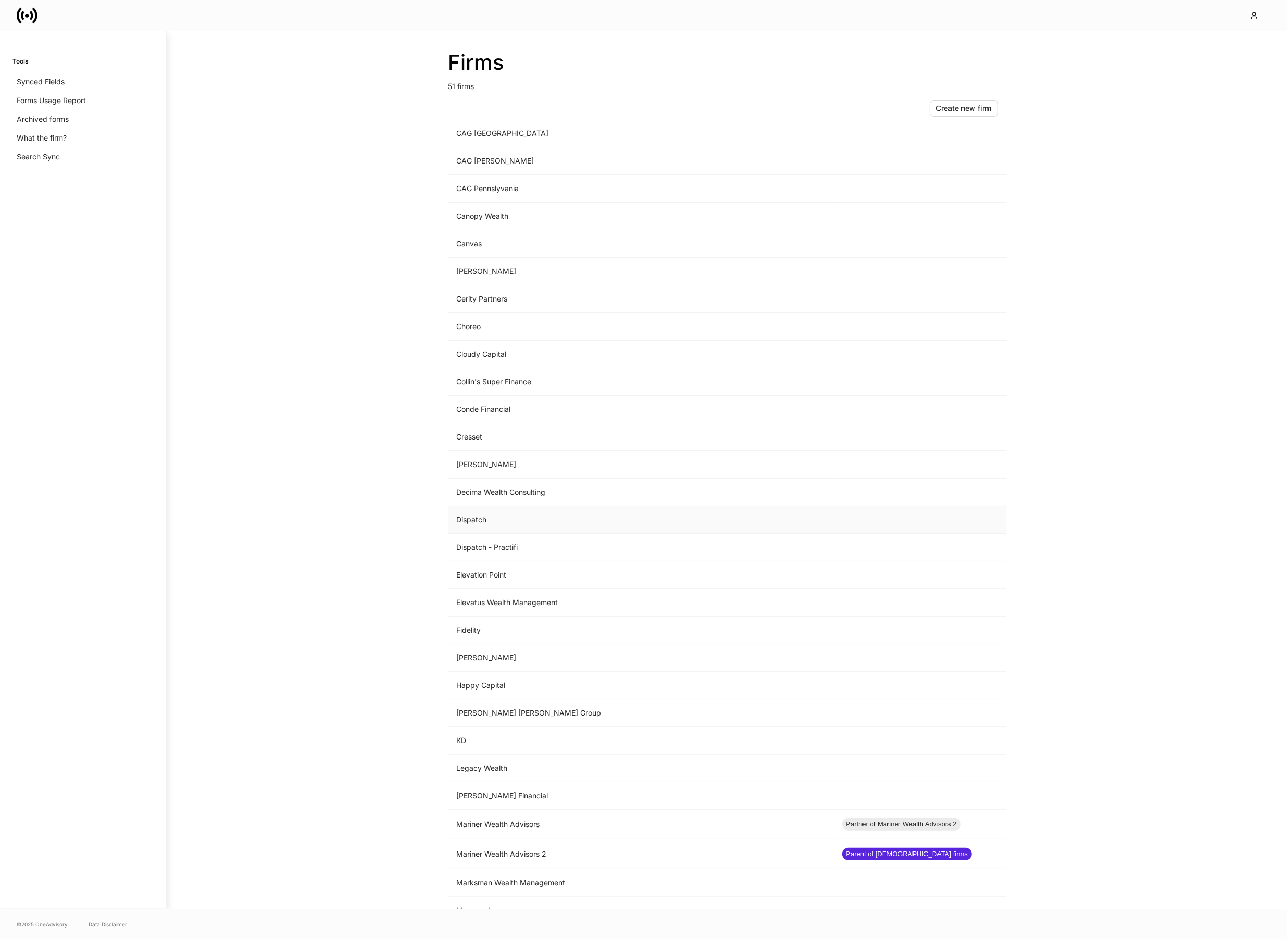
click at [475, 529] on td "Dispatch" at bounding box center [642, 520] width 386 height 28
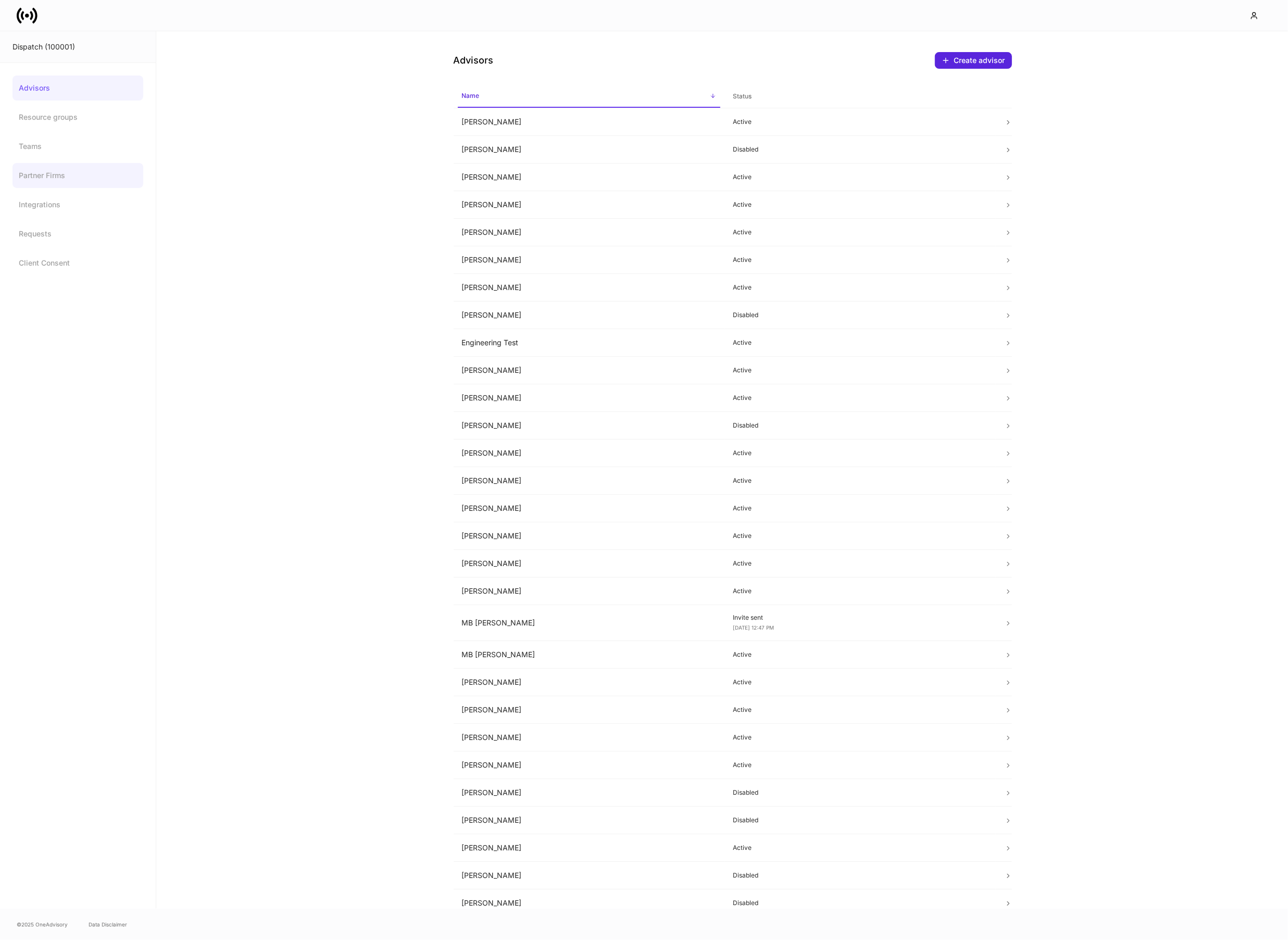
click at [26, 173] on link "Partner Firms" at bounding box center [78, 175] width 131 height 25
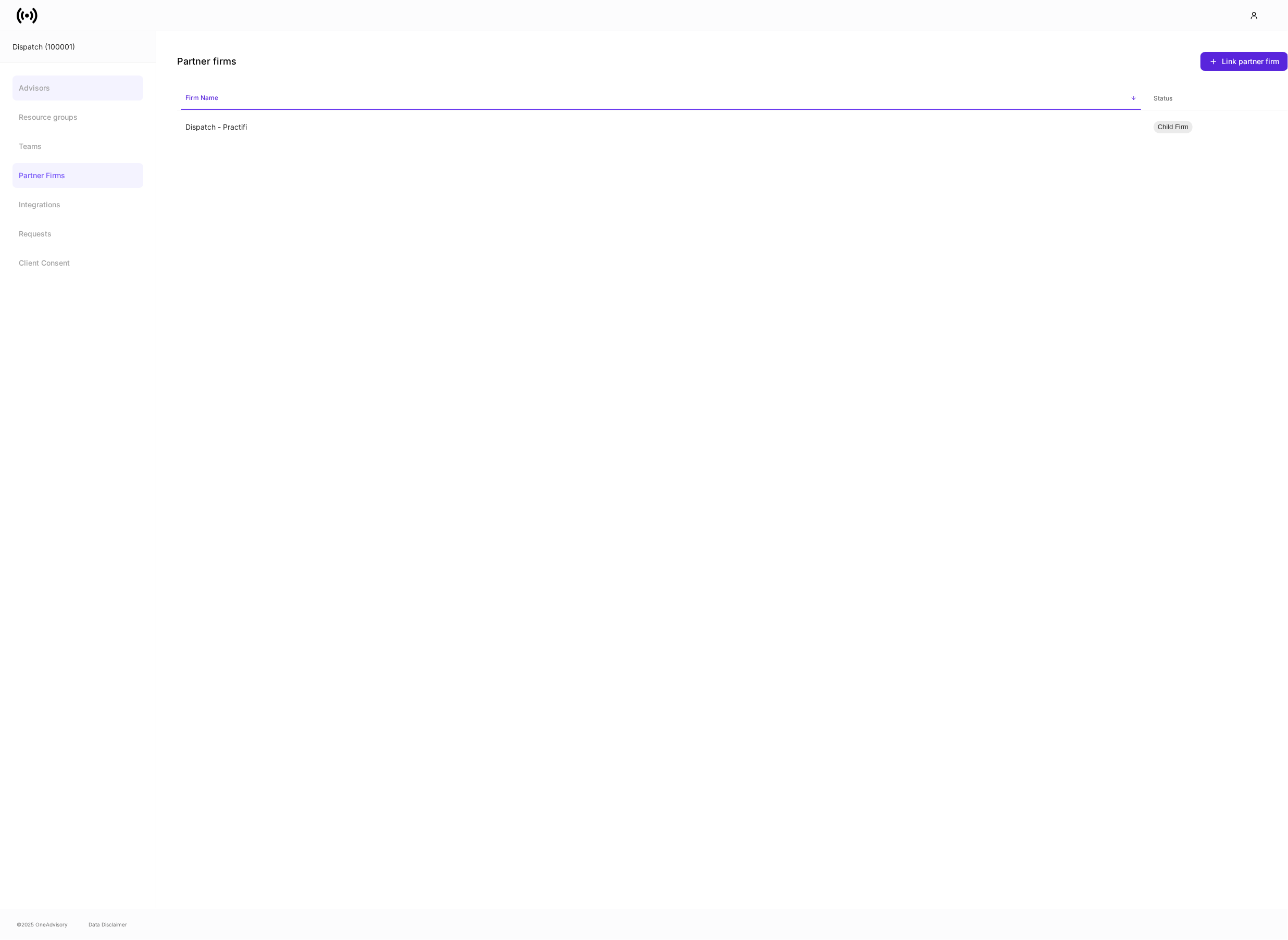
click at [49, 81] on link "Advisors" at bounding box center [78, 88] width 131 height 25
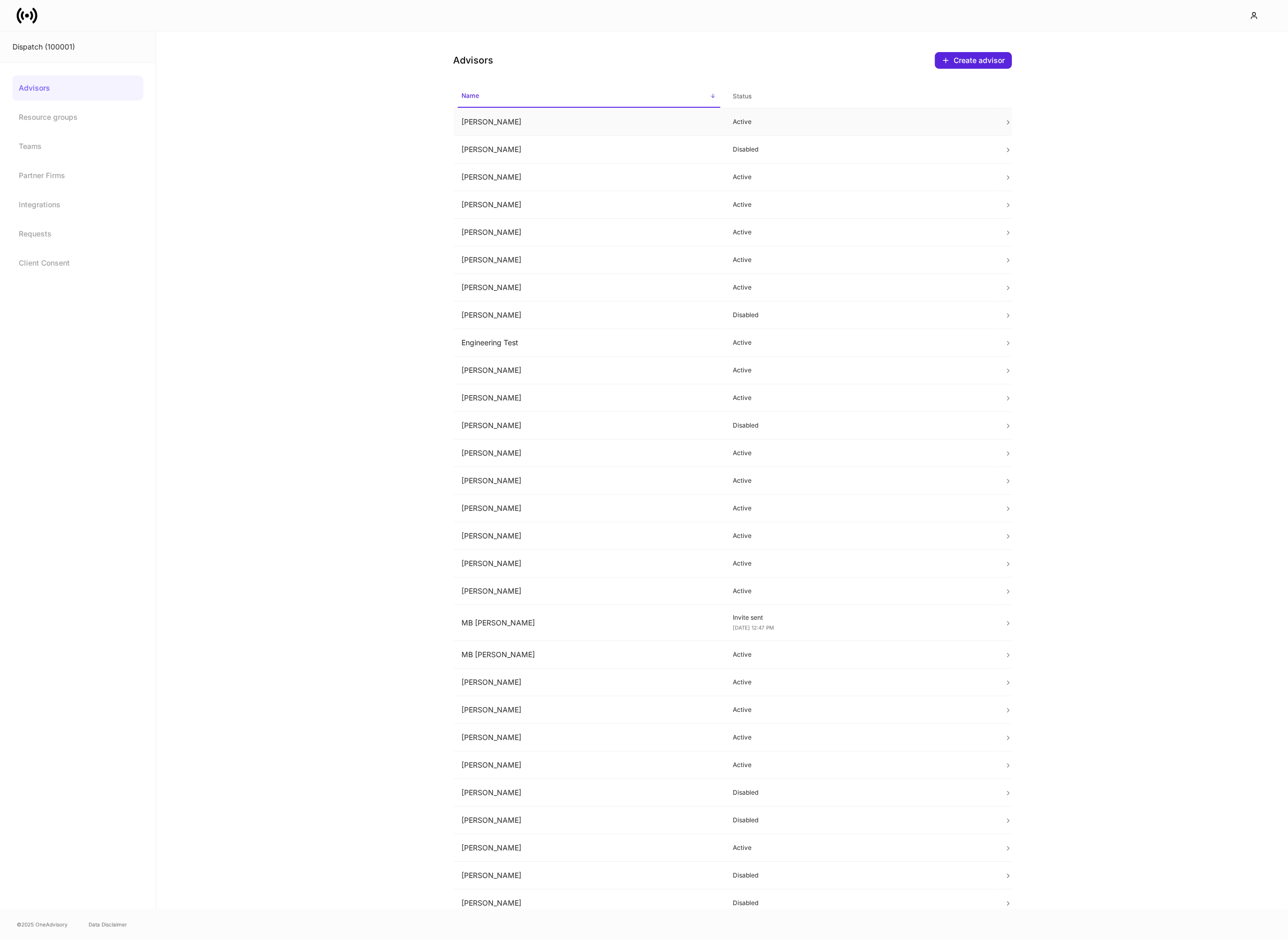
click at [581, 122] on td "Brad Falk" at bounding box center [589, 122] width 271 height 28
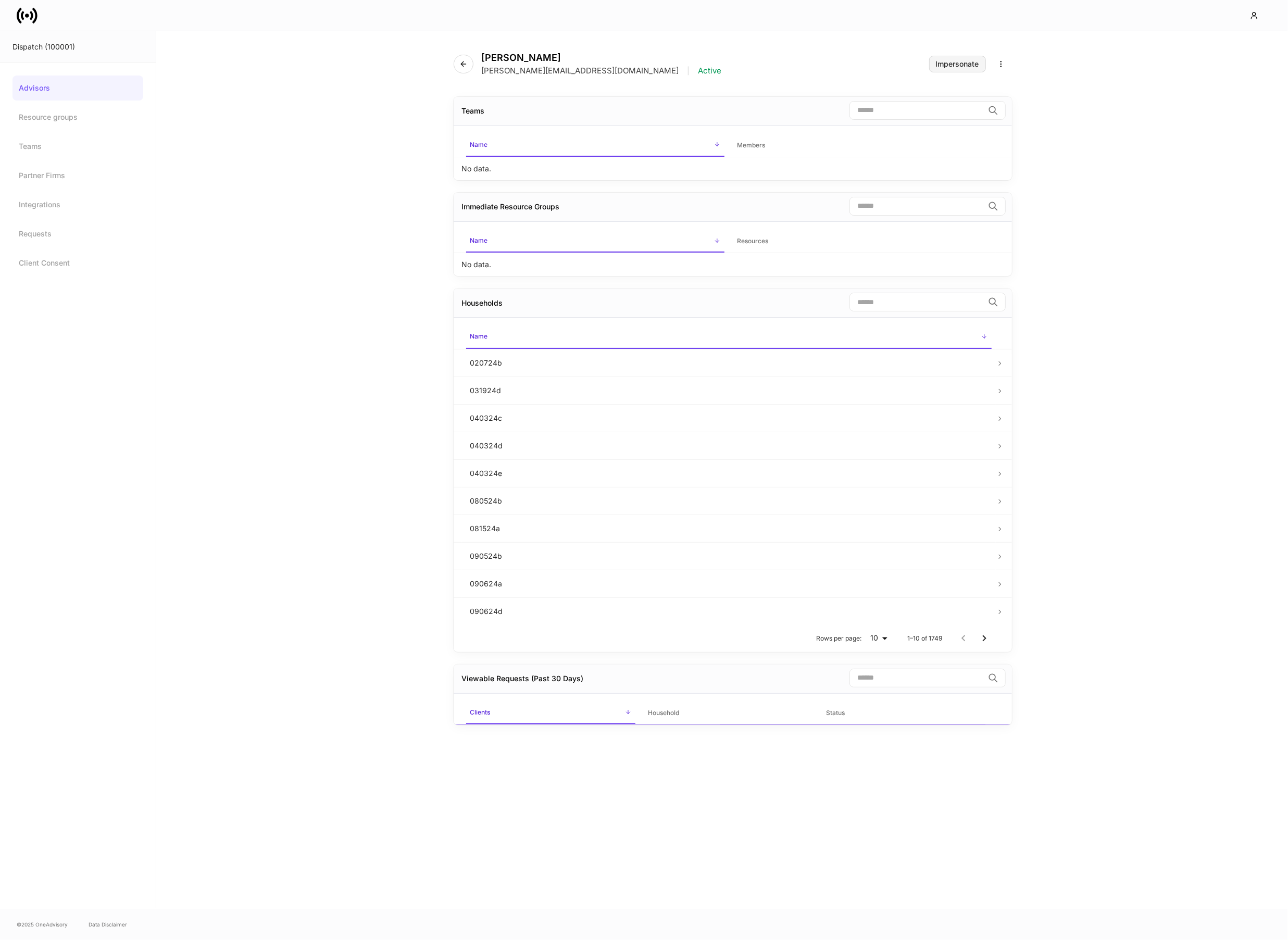
click at [976, 61] on div "Impersonate" at bounding box center [958, 64] width 43 height 7
